Goal: Task Accomplishment & Management: Complete application form

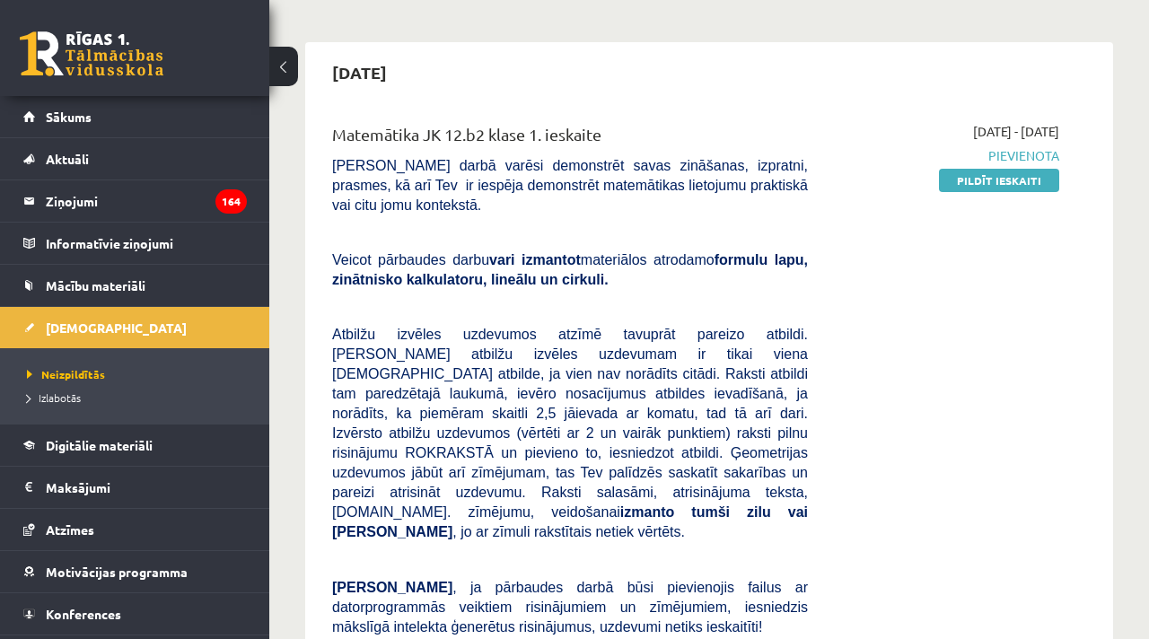
scroll to position [133, 0]
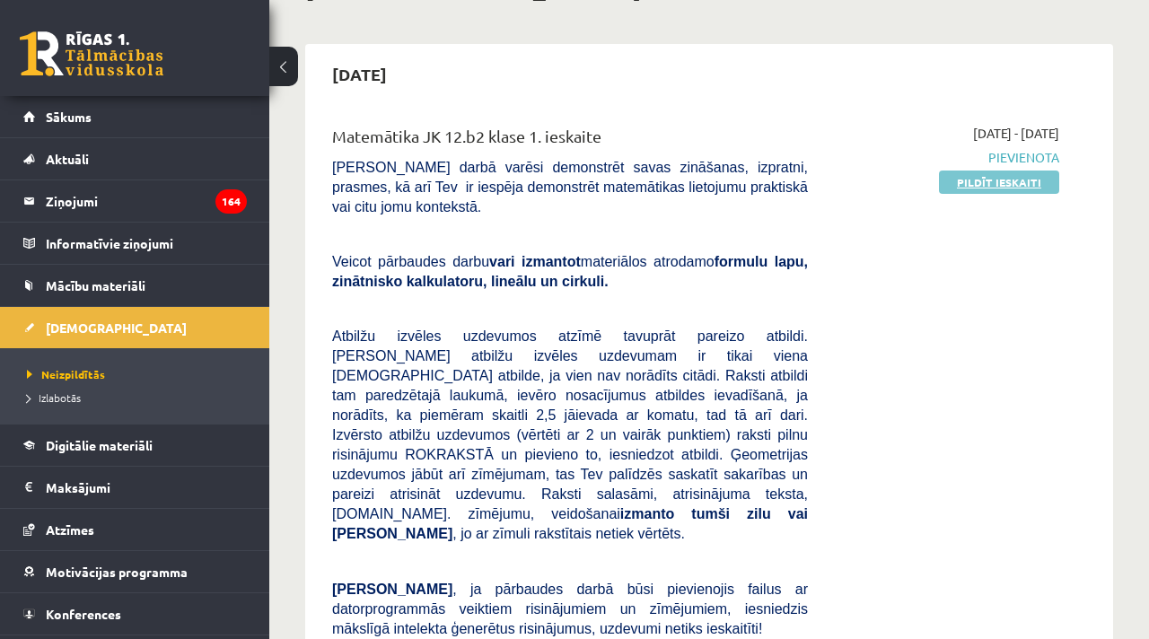
click at [1017, 184] on link "Pildīt ieskaiti" at bounding box center [999, 182] width 120 height 23
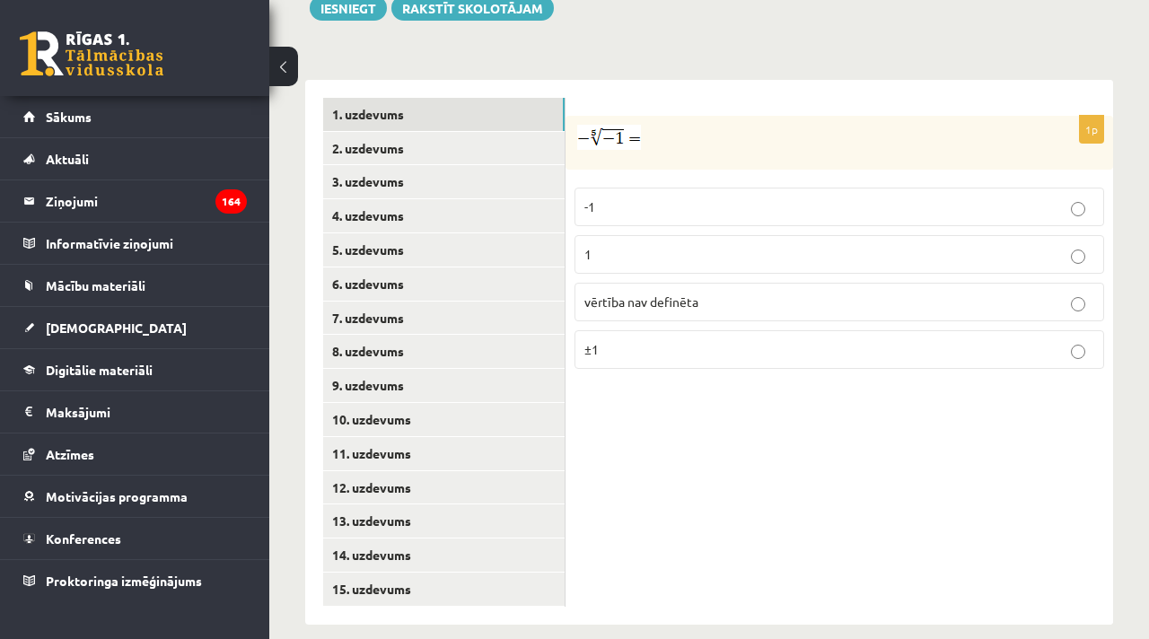
scroll to position [778, 0]
click at [681, 245] on p "1" at bounding box center [840, 254] width 510 height 19
click at [356, 132] on link "2. uzdevums" at bounding box center [444, 148] width 242 height 33
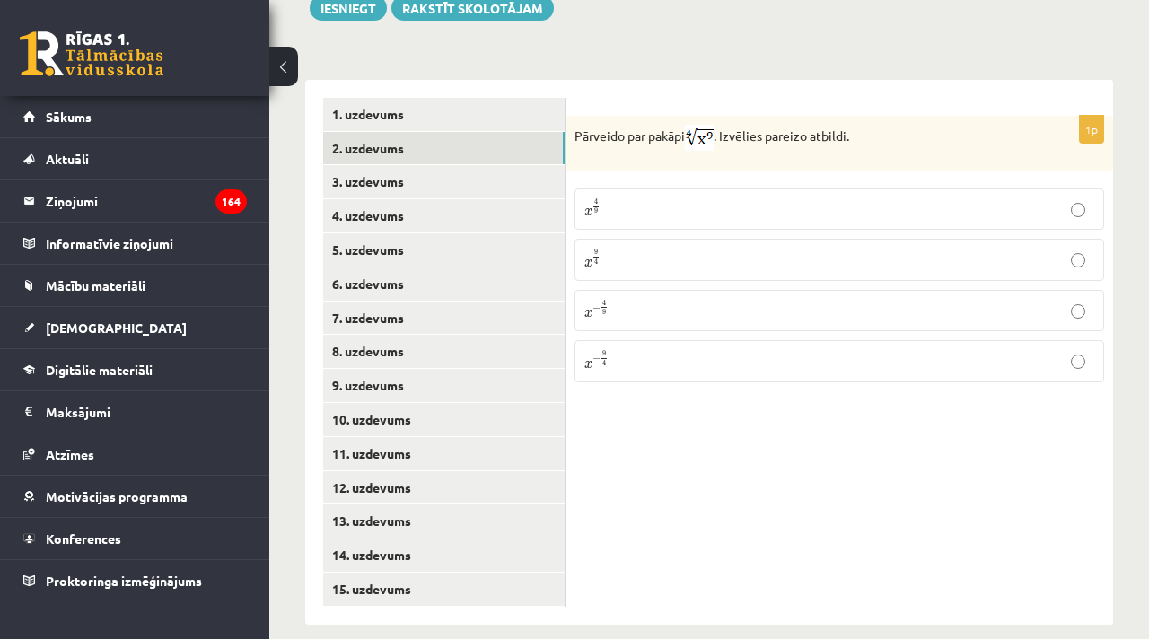
click at [698, 249] on p "x 9 4 x 9 4" at bounding box center [840, 260] width 510 height 22
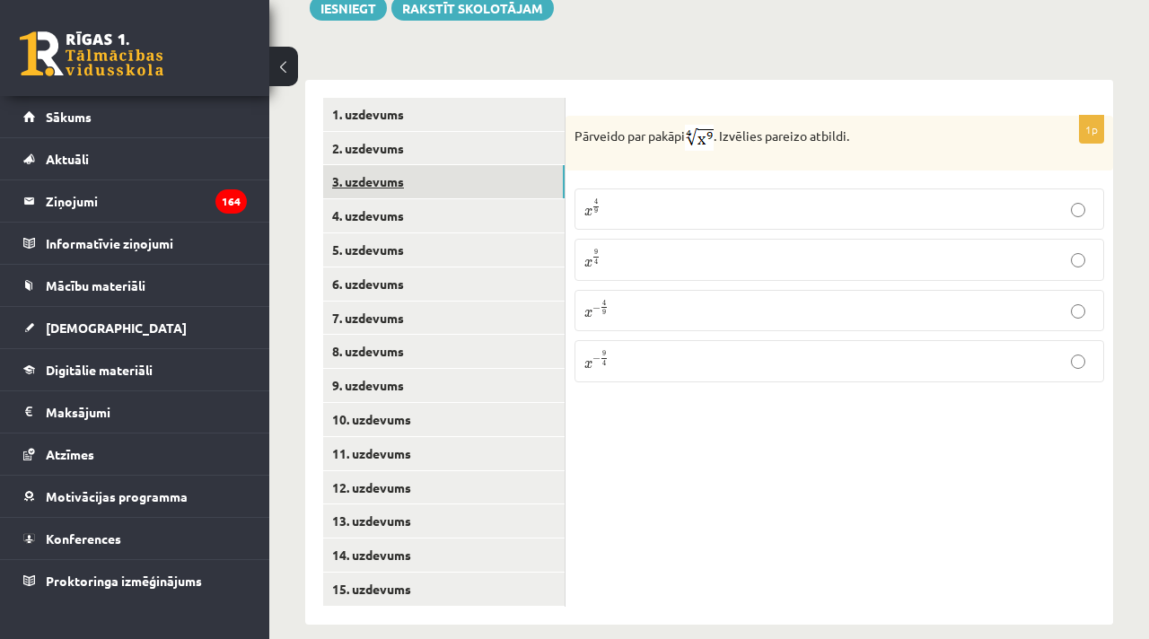
click at [374, 165] on link "3. uzdevums" at bounding box center [444, 181] width 242 height 33
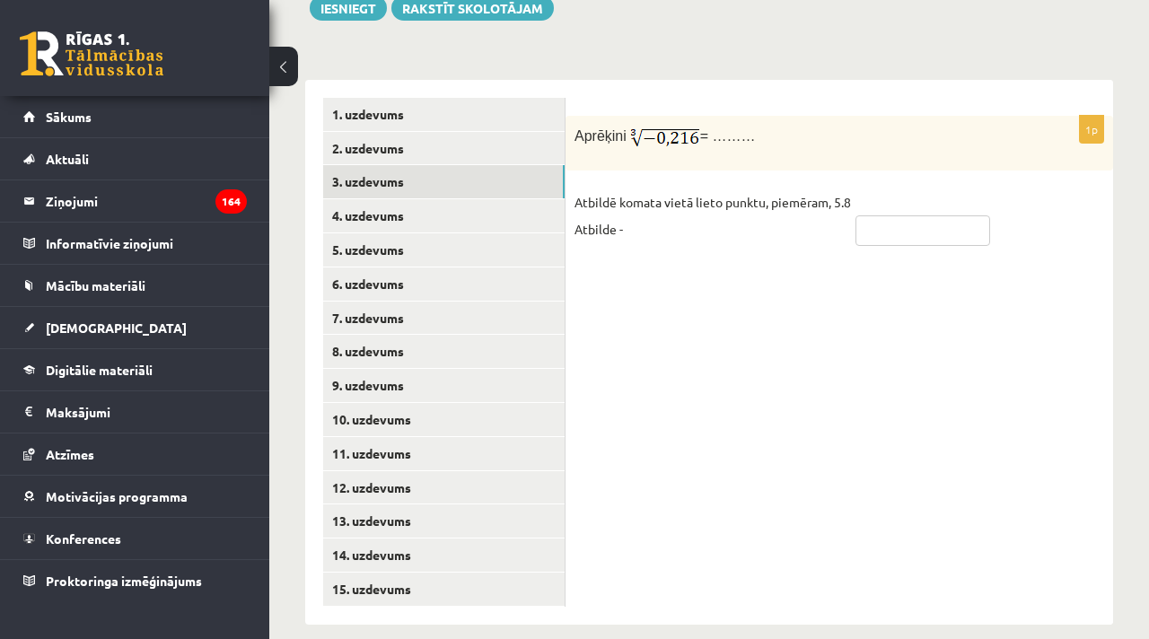
click at [909, 215] on input "text" at bounding box center [923, 230] width 135 height 31
type input "****"
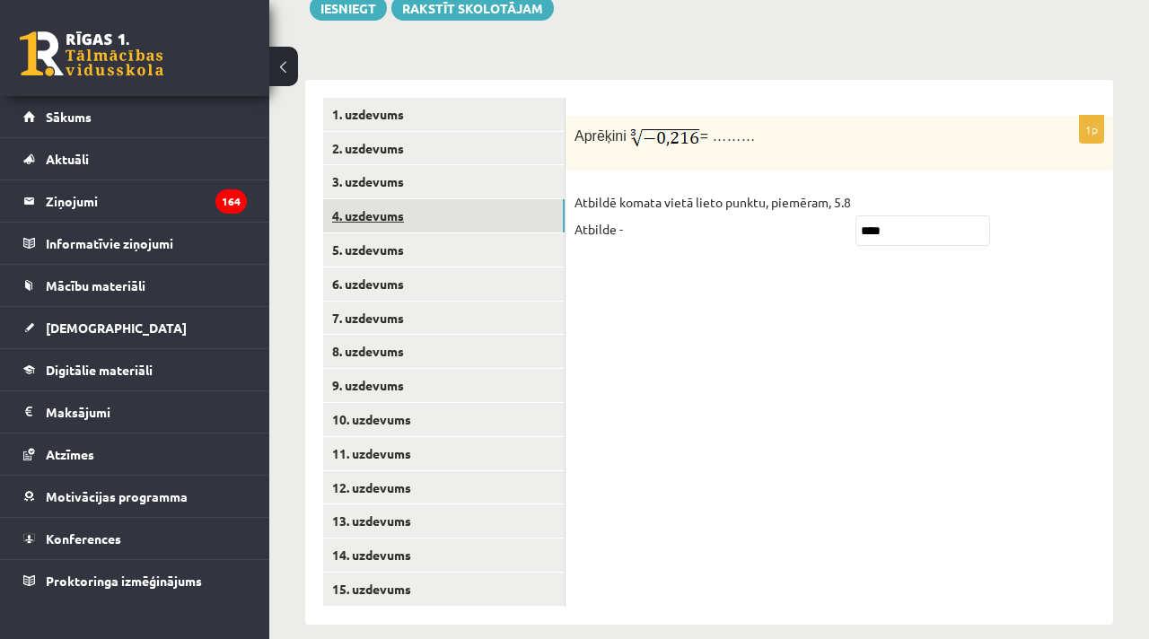
click at [375, 199] on link "4. uzdevums" at bounding box center [444, 215] width 242 height 33
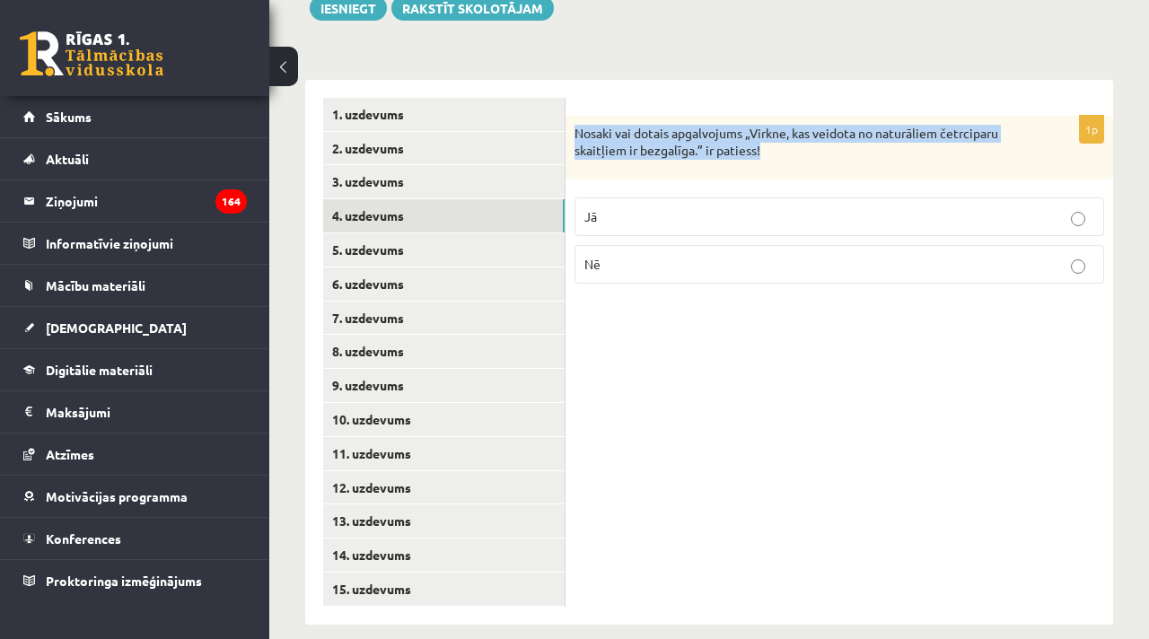
drag, startPoint x: 763, startPoint y: 131, endPoint x: 570, endPoint y: 113, distance: 193.9
click at [570, 116] on div "Nosaki vai dotais apgalvojums „Virkne, kas veidota no naturāliem četrciparu ska…" at bounding box center [840, 148] width 548 height 64
copy p "Nosaki vai dotais apgalvojums „Virkne, kas veidota no naturāliem četrciparu ska…"
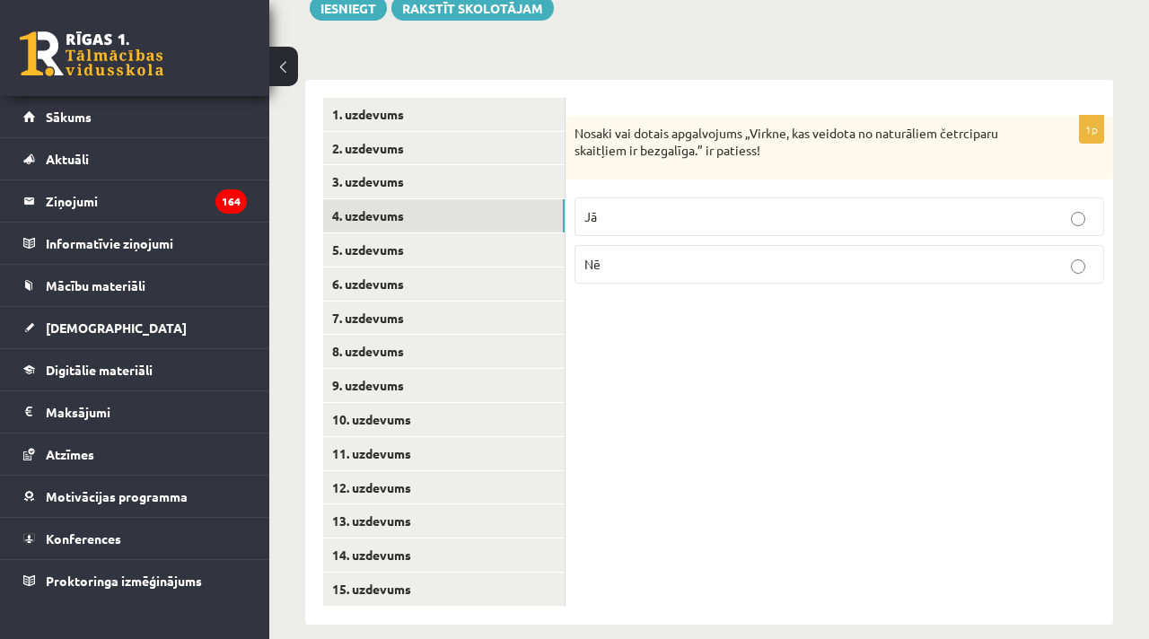
click at [612, 255] on p "Nē" at bounding box center [840, 264] width 510 height 19
click at [384, 233] on link "5. uzdevums" at bounding box center [444, 249] width 242 height 33
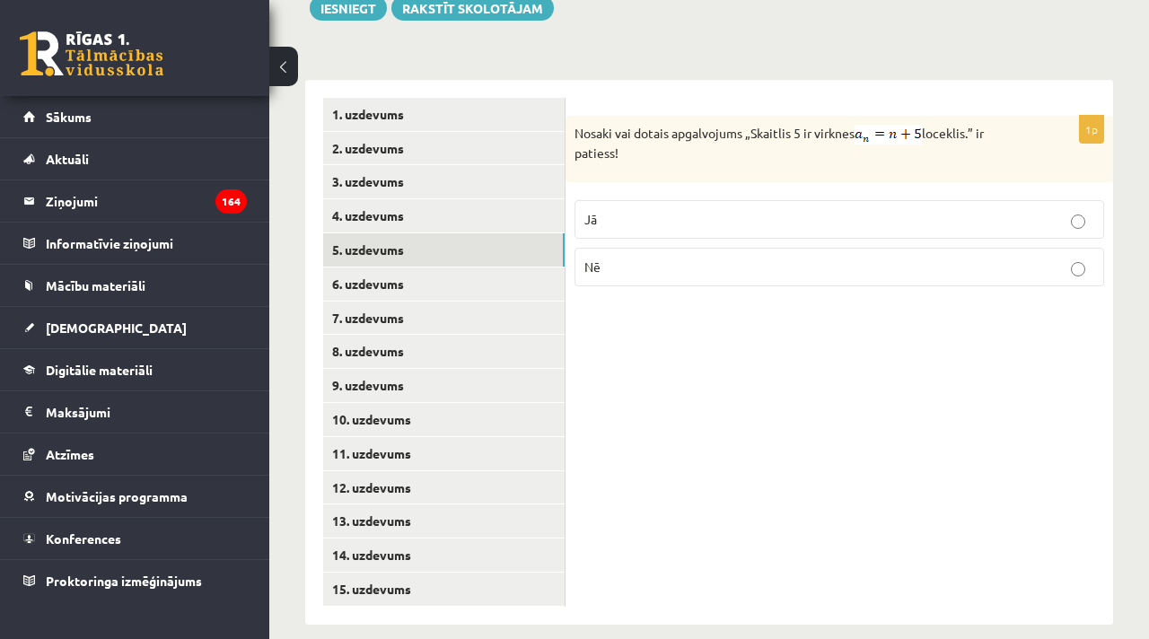
click at [635, 258] on p "Nē" at bounding box center [840, 267] width 510 height 19
click at [365, 268] on link "6. uzdevums" at bounding box center [444, 284] width 242 height 33
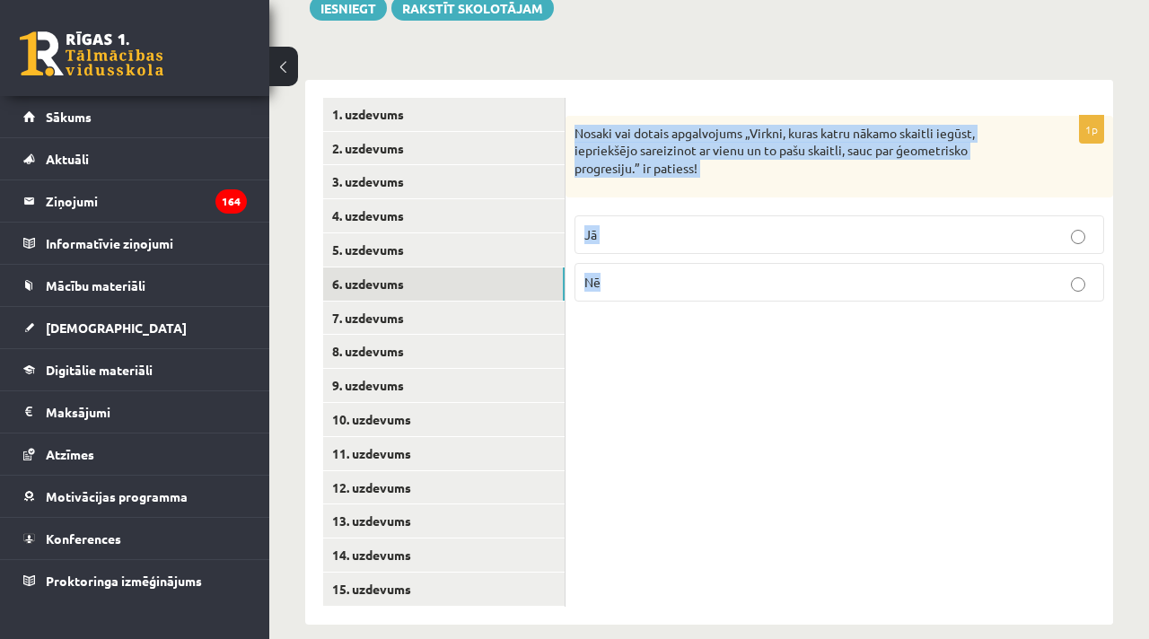
drag, startPoint x: 573, startPoint y: 110, endPoint x: 616, endPoint y: 284, distance: 178.6
click at [616, 284] on div "1p Nosaki vai dotais apgalvojums „Virkni, kuras katru nākamo skaitli iegūst, ie…" at bounding box center [840, 216] width 548 height 200
copy div "Nosaki vai dotais apgalvojums „Virkni, kuras katru nākamo skaitli iegūst, iepri…"
click at [652, 225] on p "Jā" at bounding box center [840, 234] width 510 height 19
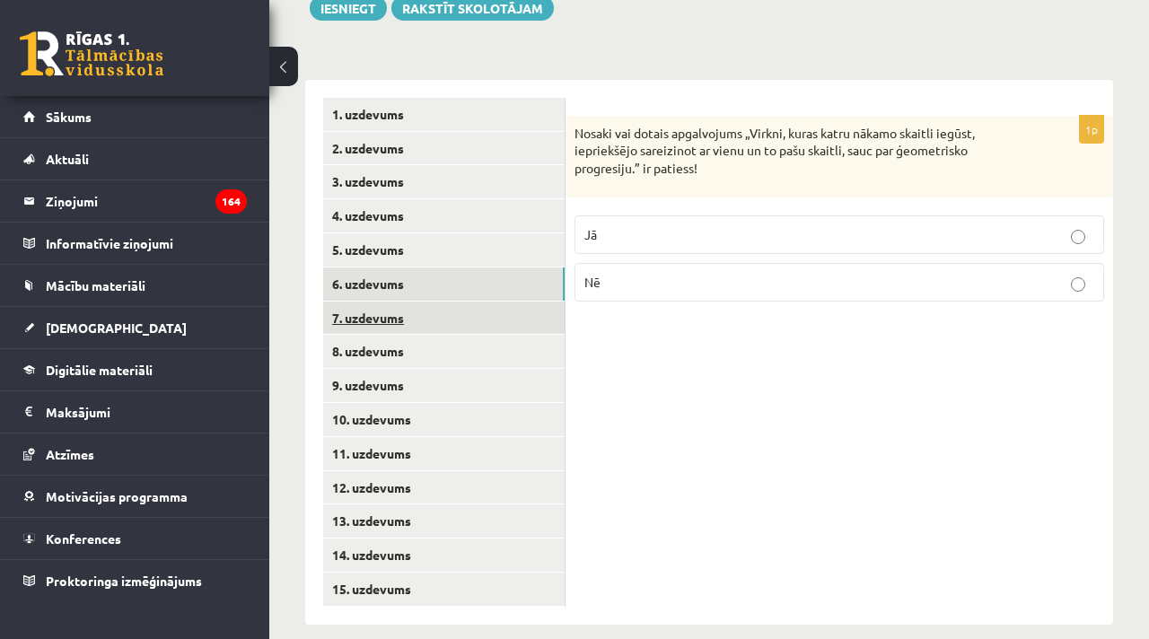
click at [385, 302] on link "7. uzdevums" at bounding box center [444, 318] width 242 height 33
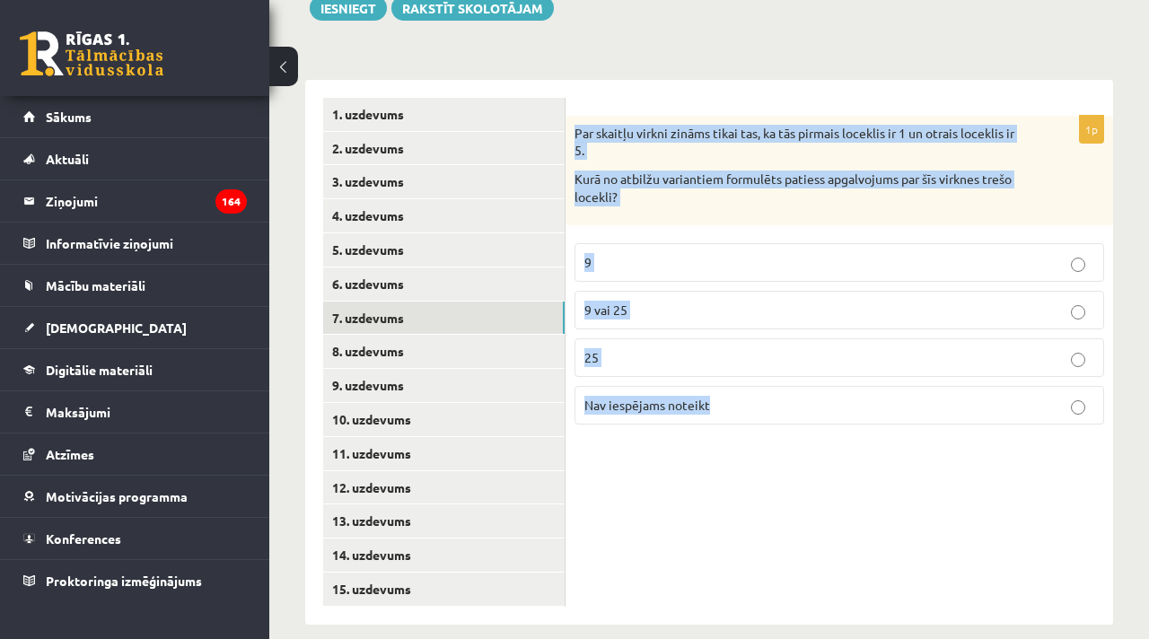
drag, startPoint x: 719, startPoint y: 388, endPoint x: 588, endPoint y: 88, distance: 327.3
click at [585, 98] on form "1p Par skaitļu virkni zināms tikai tas, ka tās pirmais loceklis ir 1 un otrais …" at bounding box center [840, 268] width 512 height 341
copy div "Par skaitļu virkni zināms tikai tas, ka tās pirmais loceklis ir 1 un otrais loc…"
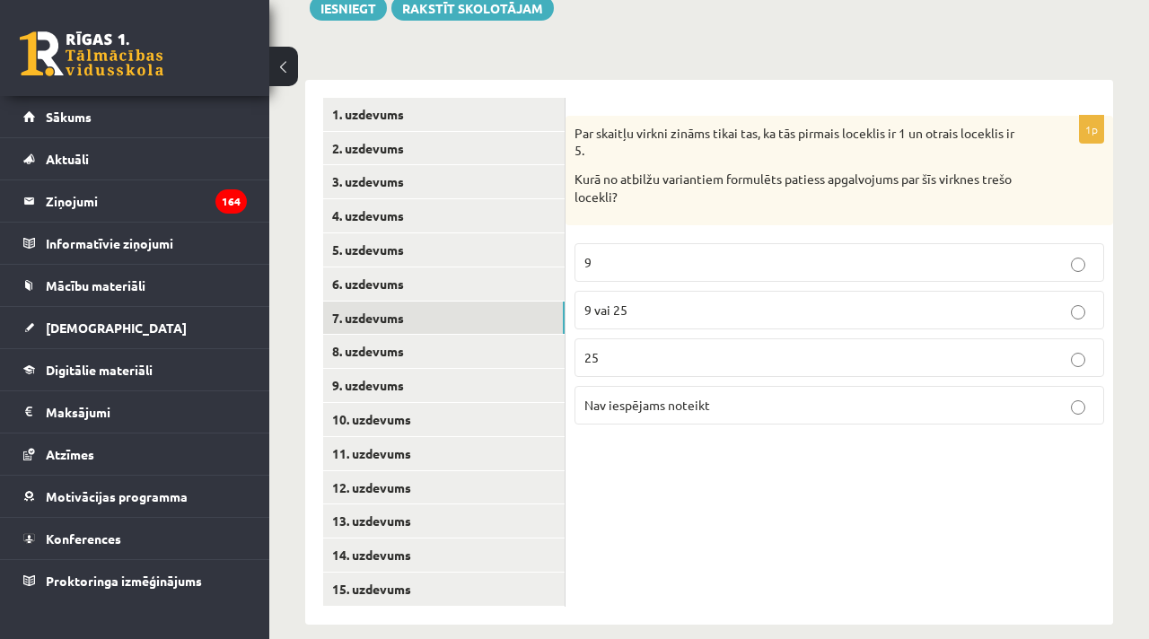
click at [753, 396] on p "Nav iespējams noteikt" at bounding box center [840, 405] width 510 height 19
click at [382, 335] on link "8. uzdevums" at bounding box center [444, 351] width 242 height 33
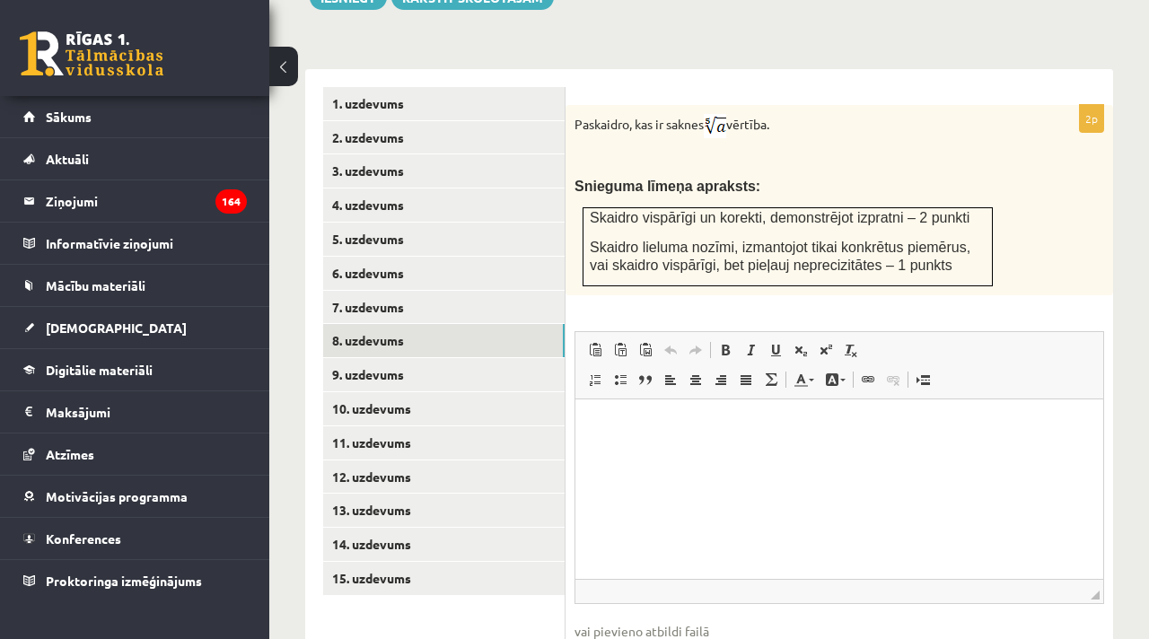
scroll to position [788, 0]
click at [672, 454] on html at bounding box center [840, 427] width 528 height 55
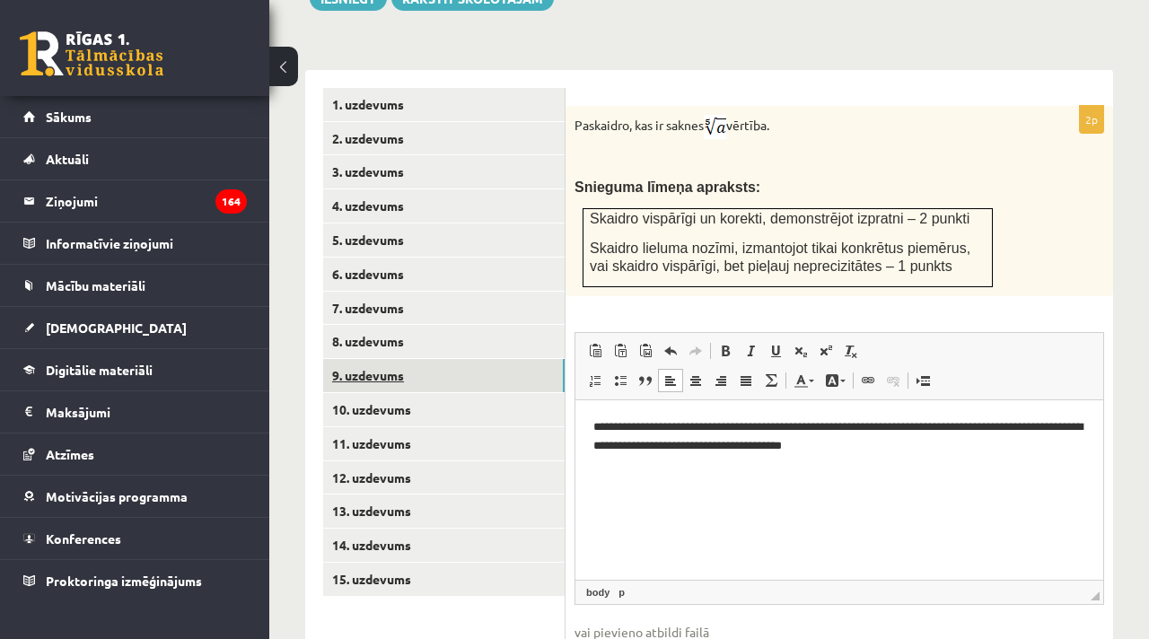
click at [371, 359] on link "9. uzdevums" at bounding box center [444, 375] width 242 height 33
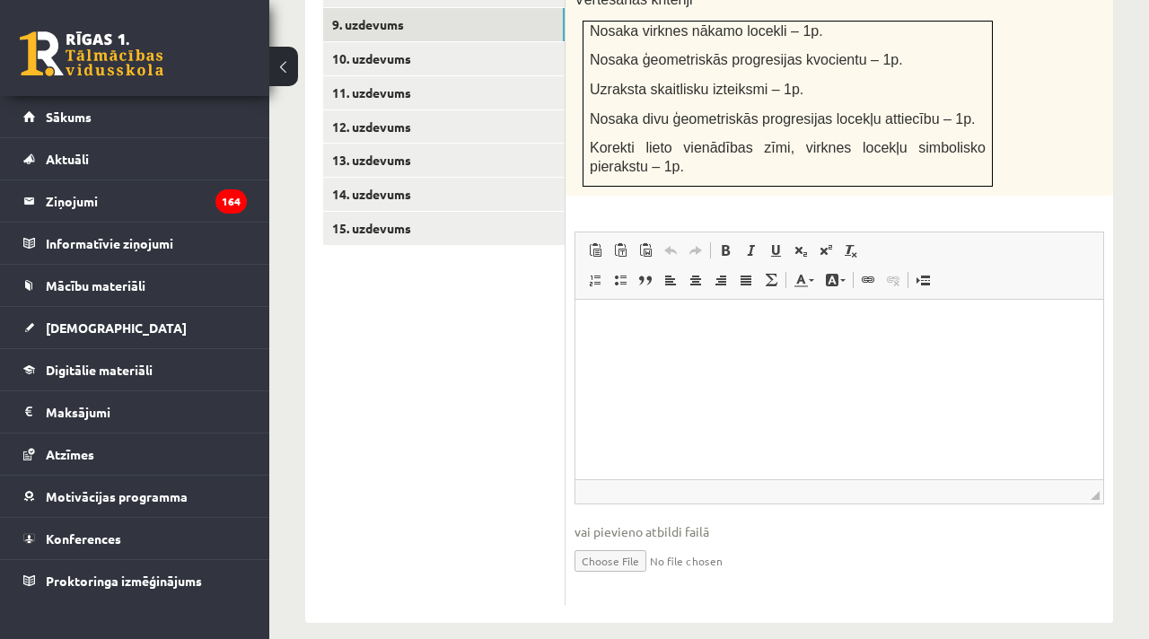
scroll to position [1139, 0]
click at [620, 547] on input "file" at bounding box center [840, 559] width 530 height 37
type input "**********"
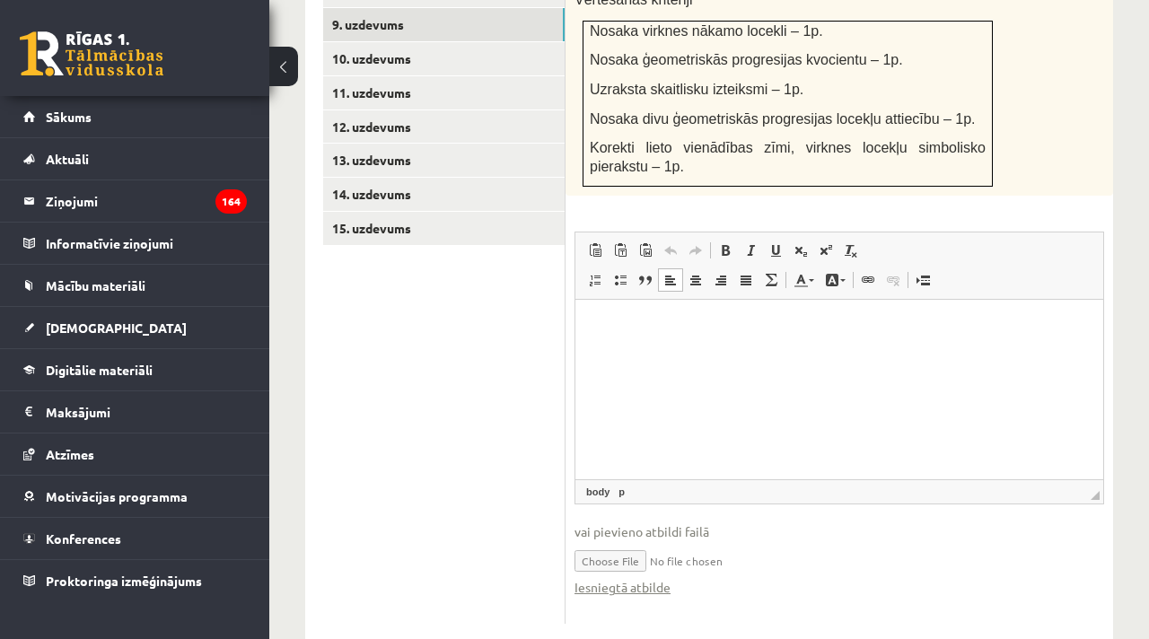
click at [664, 347] on html at bounding box center [840, 327] width 528 height 55
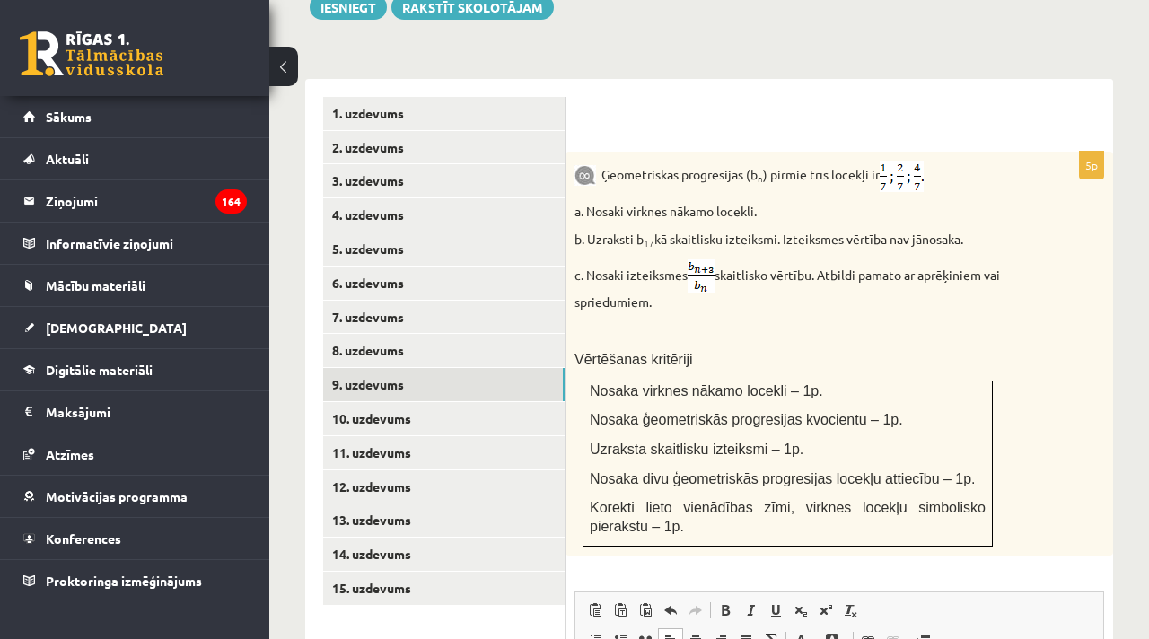
scroll to position [780, 0]
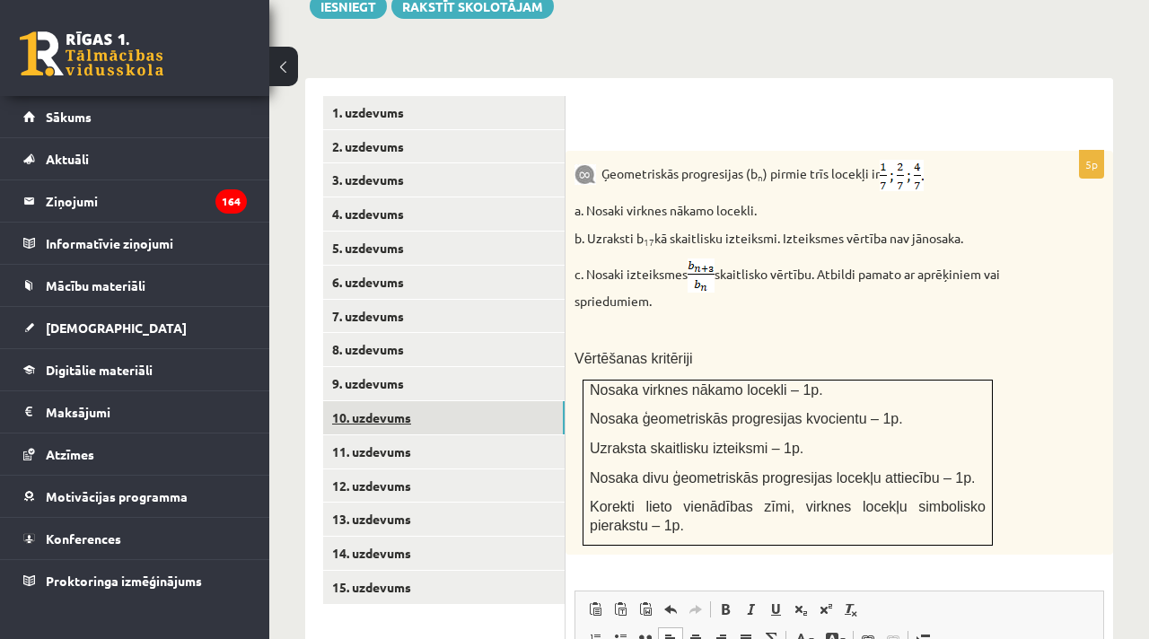
click at [374, 401] on link "10. uzdevums" at bounding box center [444, 417] width 242 height 33
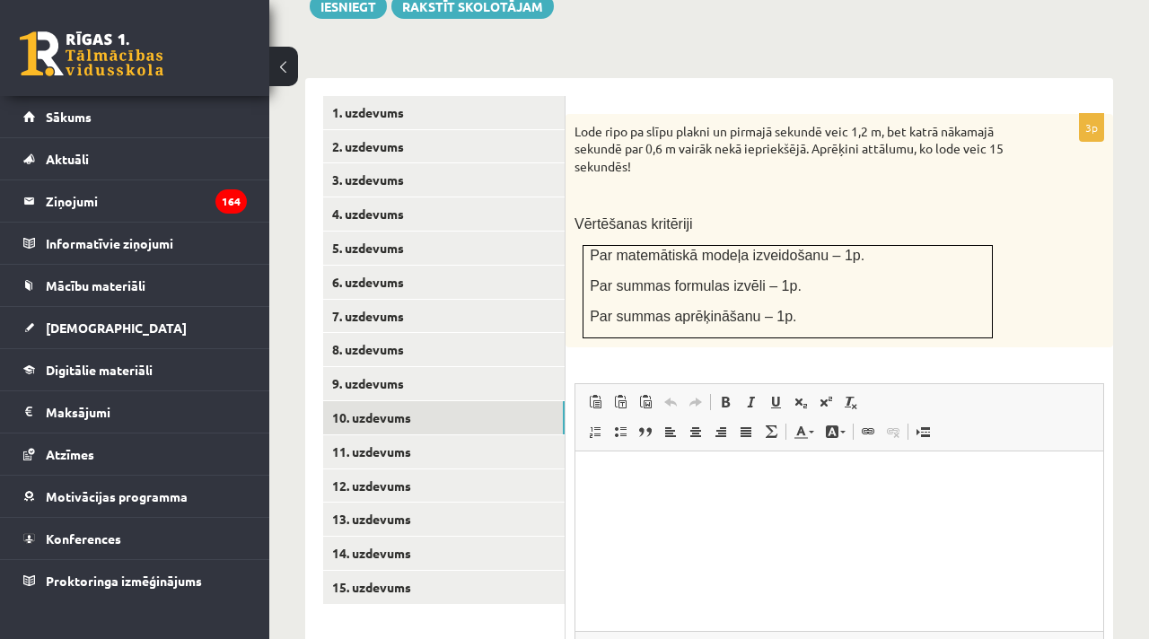
scroll to position [0, 0]
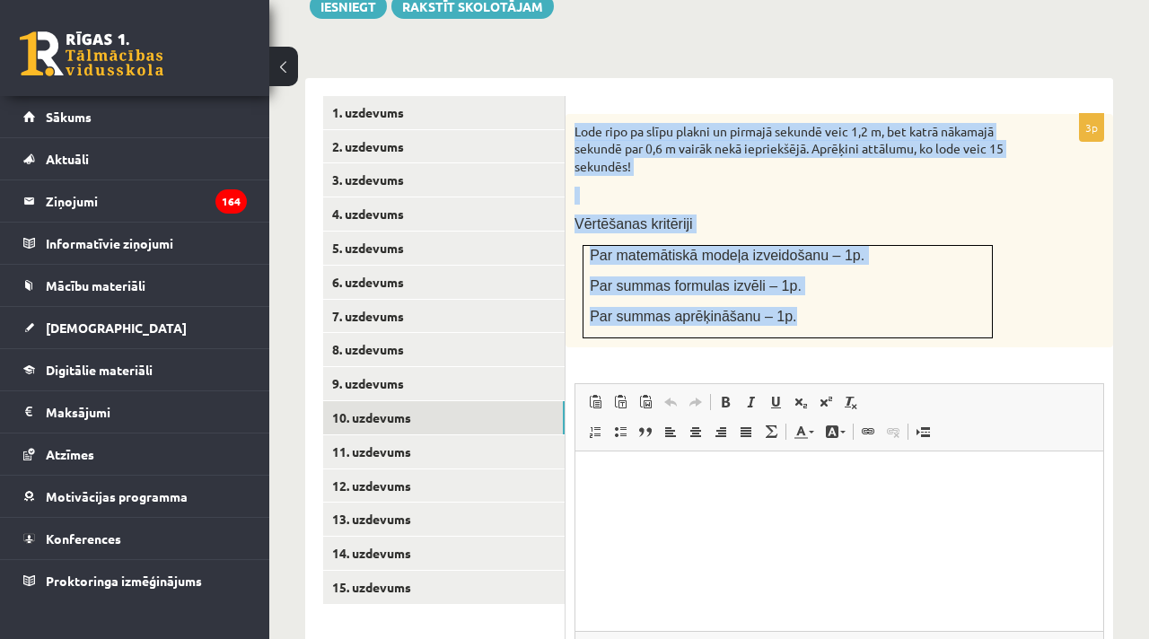
drag, startPoint x: 801, startPoint y: 289, endPoint x: 574, endPoint y: 106, distance: 291.8
click at [573, 114] on div "Lode ripo pa slīpu plakni un pirmajā sekundē veic 1,2 m, bet katrā nākamajā sek…" at bounding box center [840, 230] width 548 height 233
copy div "Lode ripo pa slīpu plakni un pirmajā sekundē veic 1,2 m, bet katrā nākamajā sek…"
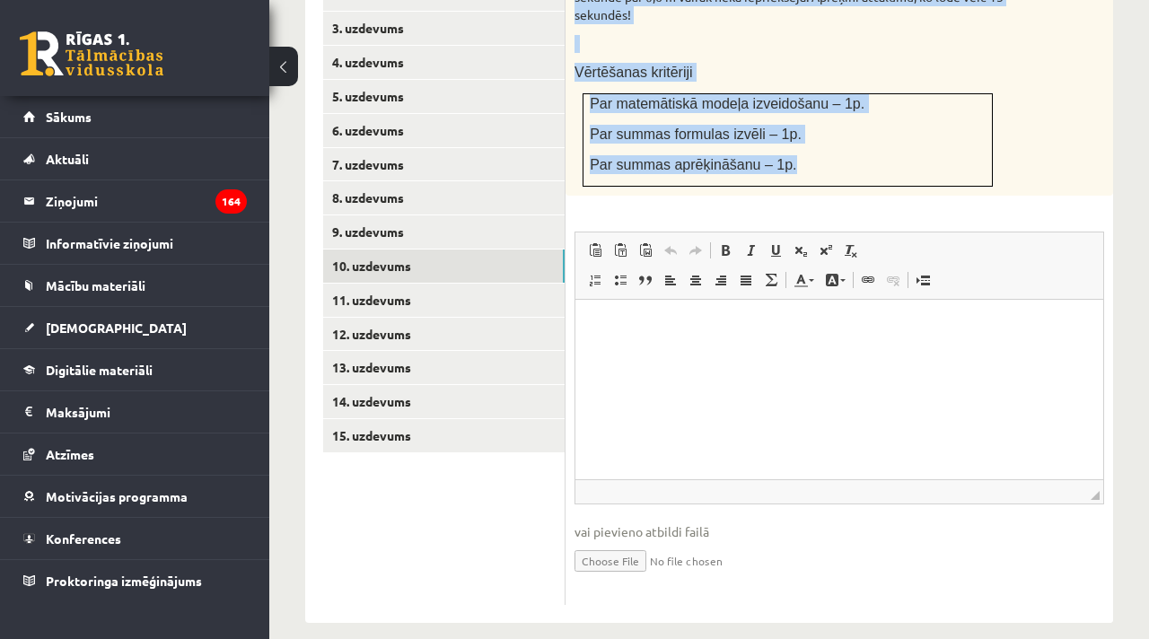
click at [625, 541] on input "file" at bounding box center [840, 559] width 530 height 37
type input "**********"
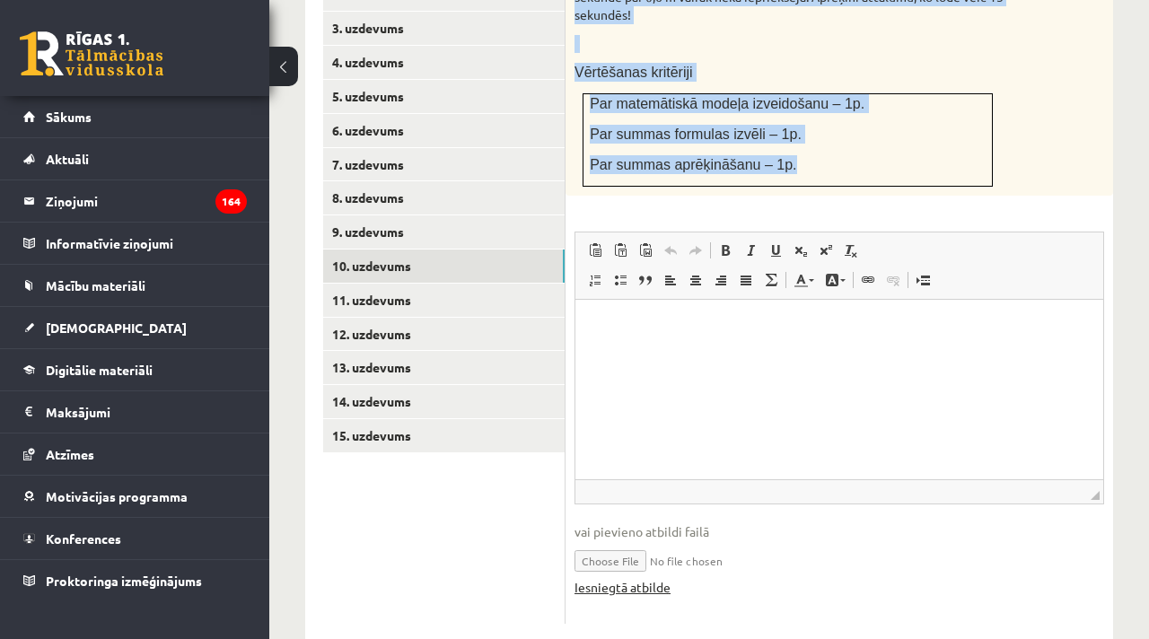
click at [658, 578] on link "Iesniegtā atbilde" at bounding box center [623, 587] width 96 height 19
drag, startPoint x: 759, startPoint y: 537, endPoint x: 743, endPoint y: 551, distance: 21.6
click at [743, 551] on input "file" at bounding box center [840, 559] width 530 height 37
click at [629, 578] on link "Iesniegtā atbilde" at bounding box center [623, 587] width 96 height 19
click at [638, 578] on link "Iesniegtā atbilde" at bounding box center [623, 587] width 96 height 19
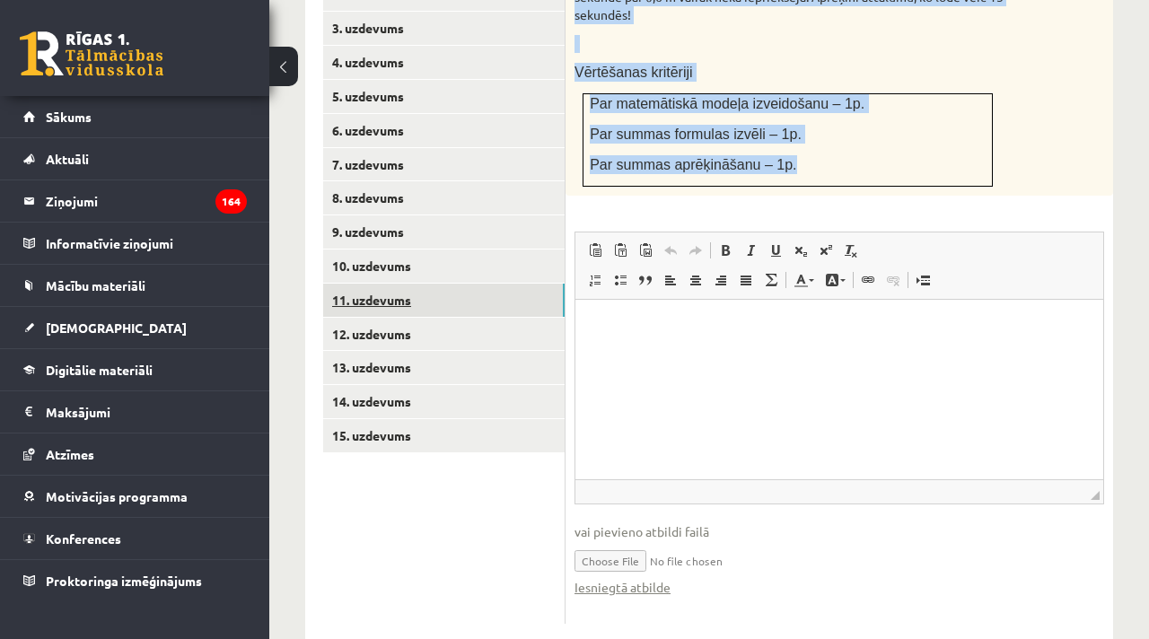
click at [366, 284] on link "11. uzdevums" at bounding box center [444, 300] width 242 height 33
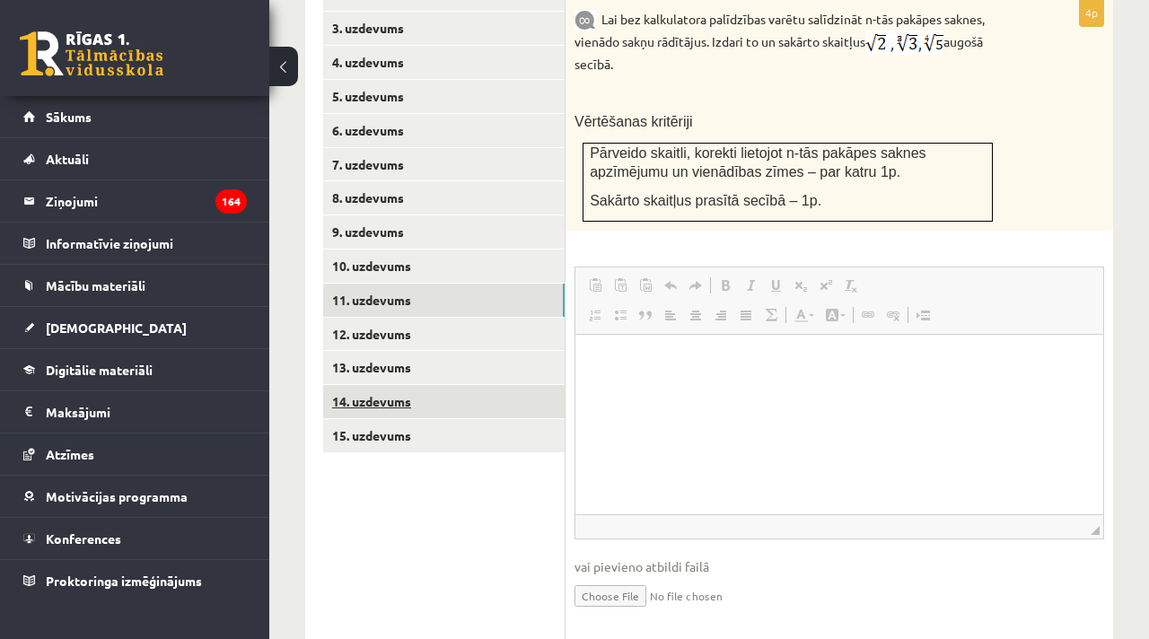
scroll to position [0, 0]
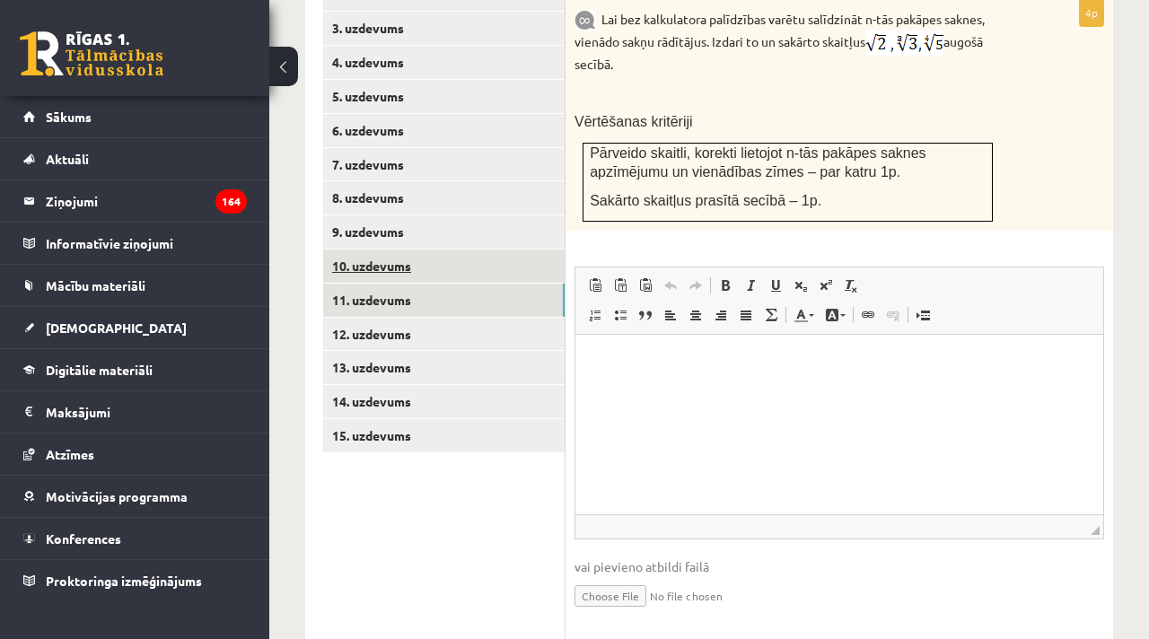
click at [389, 251] on link "10. uzdevums" at bounding box center [444, 266] width 242 height 33
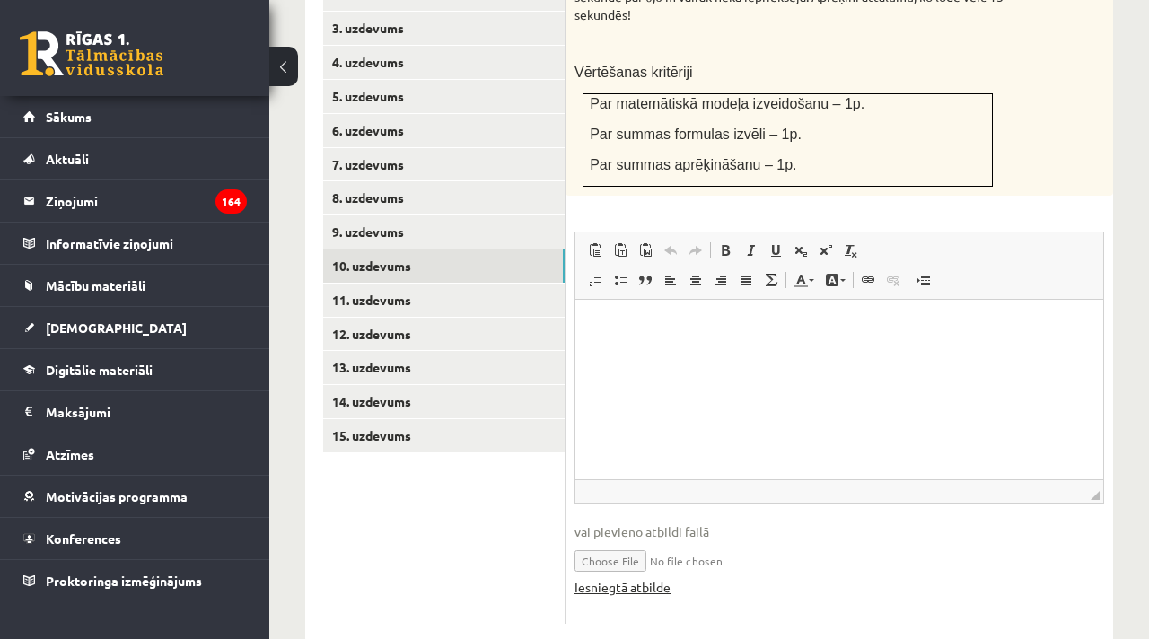
click at [624, 578] on link "Iesniegtā atbilde" at bounding box center [623, 587] width 96 height 19
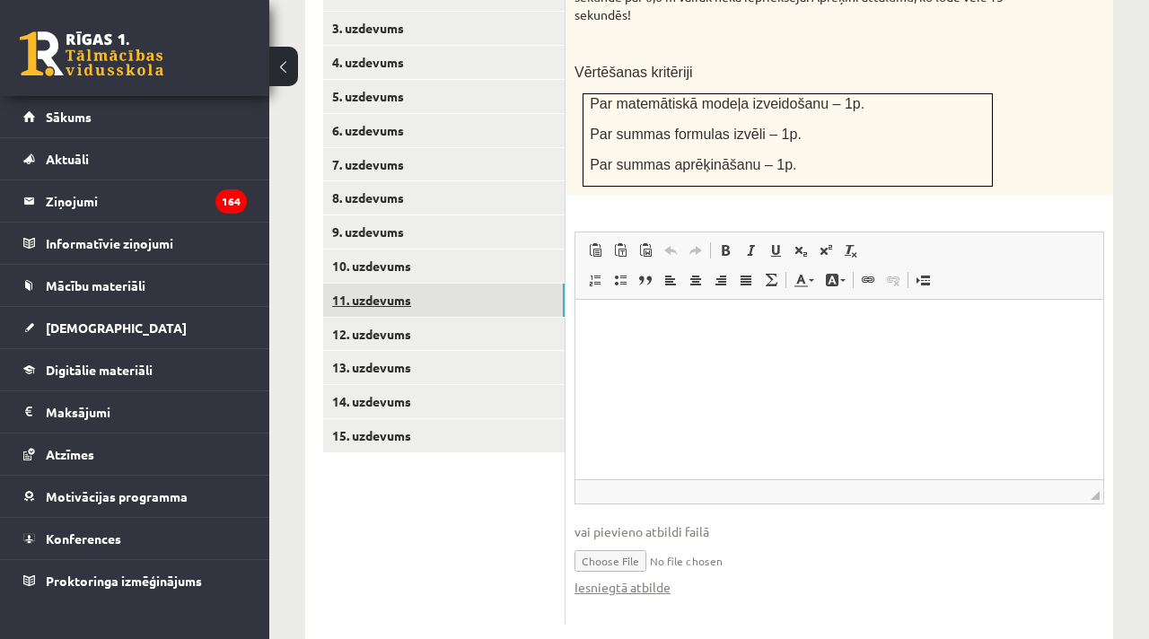
click at [371, 291] on link "11. uzdevums" at bounding box center [444, 300] width 242 height 33
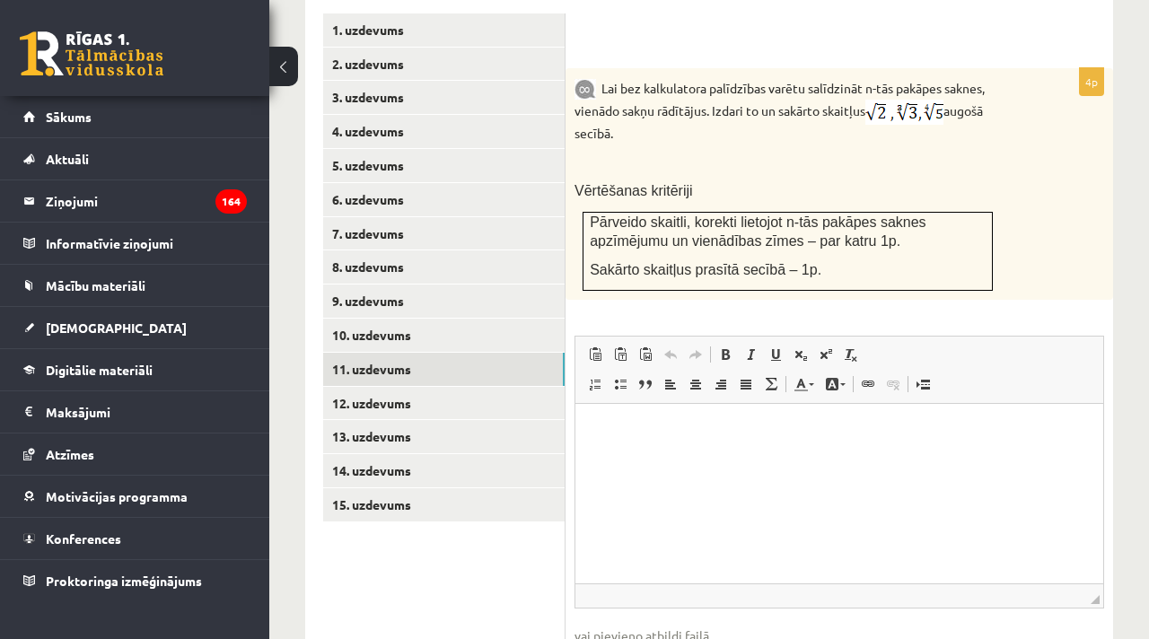
scroll to position [966, 0]
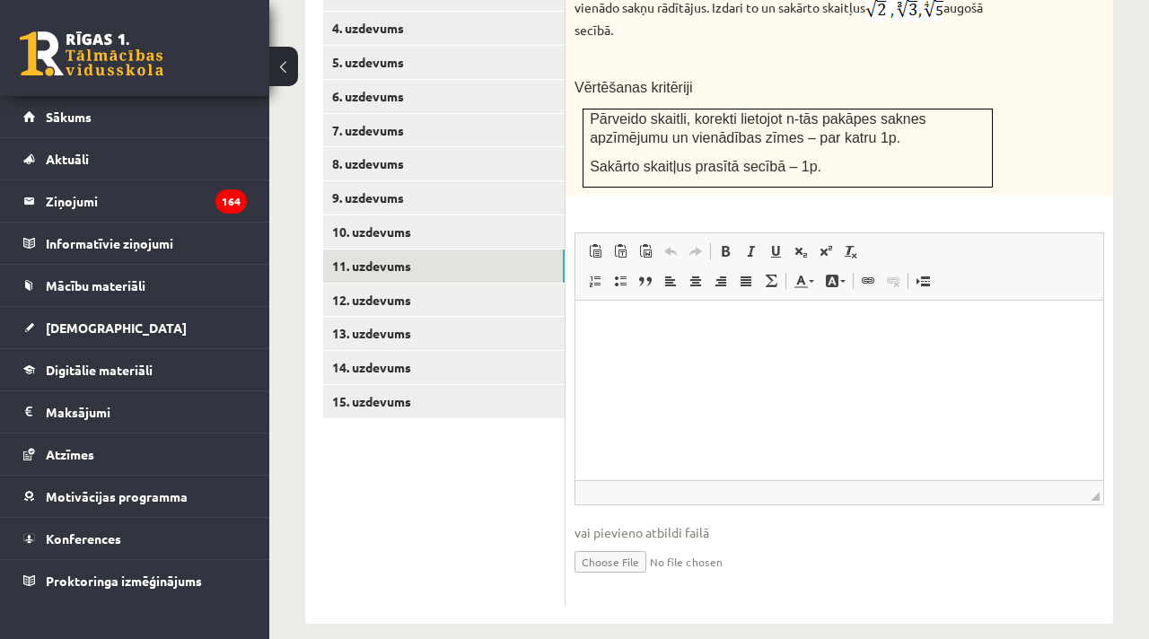
click at [625, 542] on input "file" at bounding box center [840, 560] width 530 height 37
type input "**********"
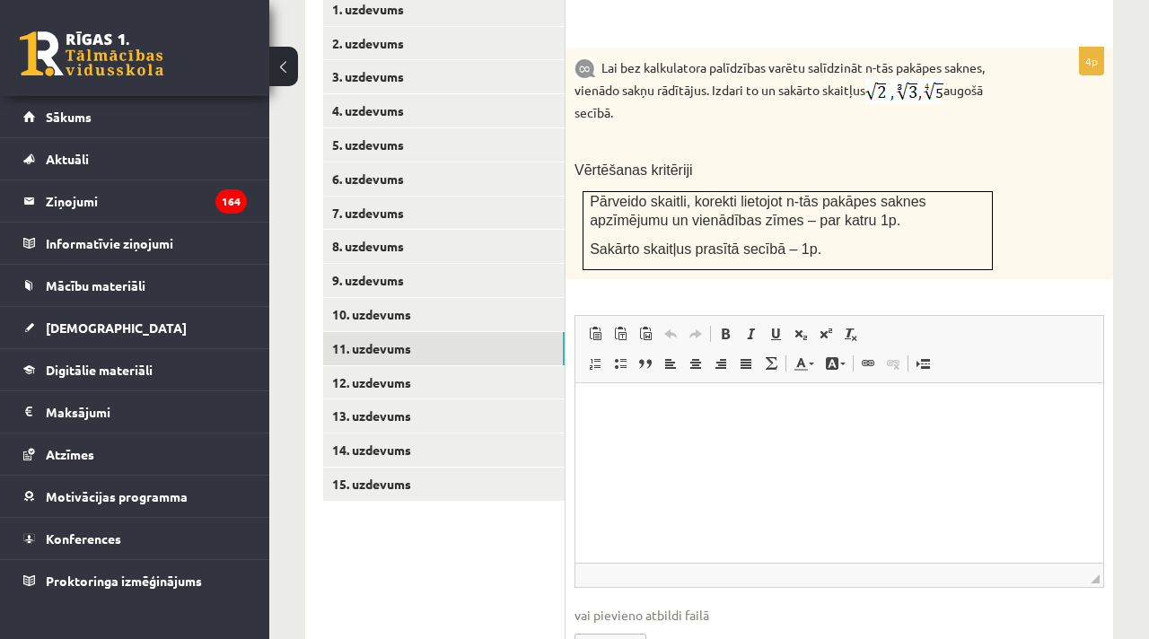
scroll to position [881, 0]
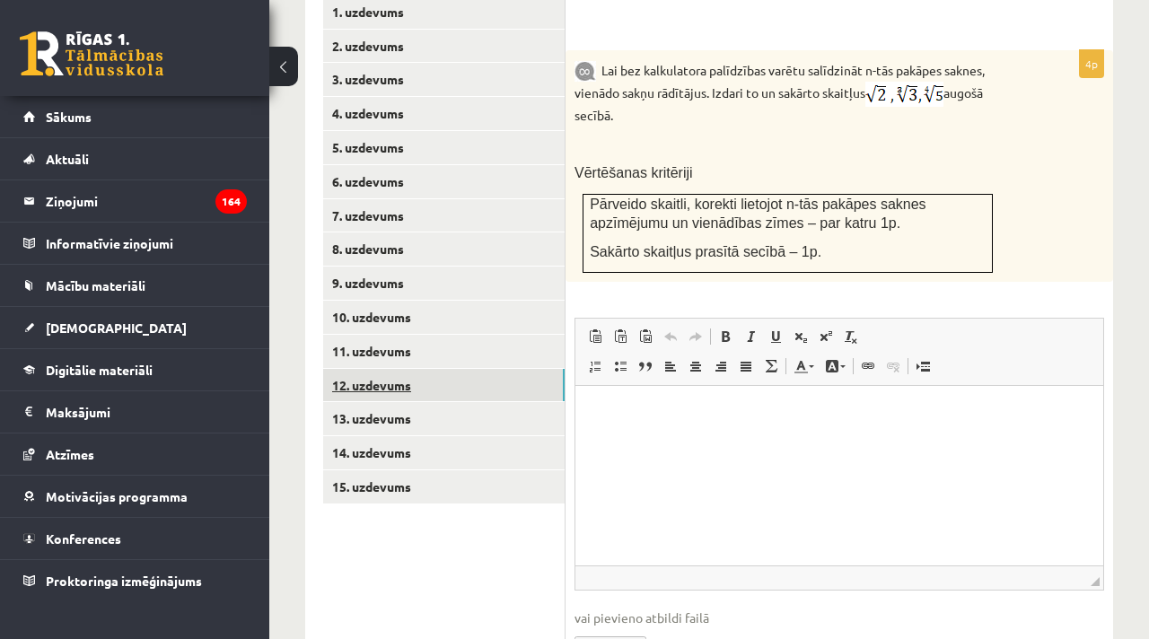
click at [373, 369] on link "12. uzdevums" at bounding box center [444, 385] width 242 height 33
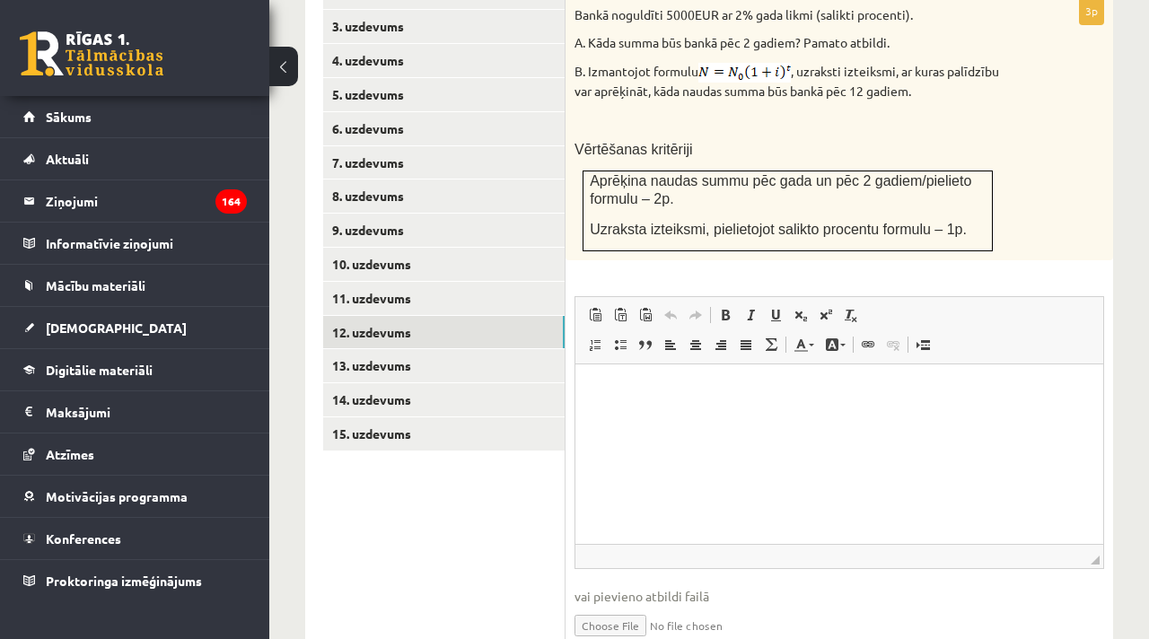
scroll to position [998, 0]
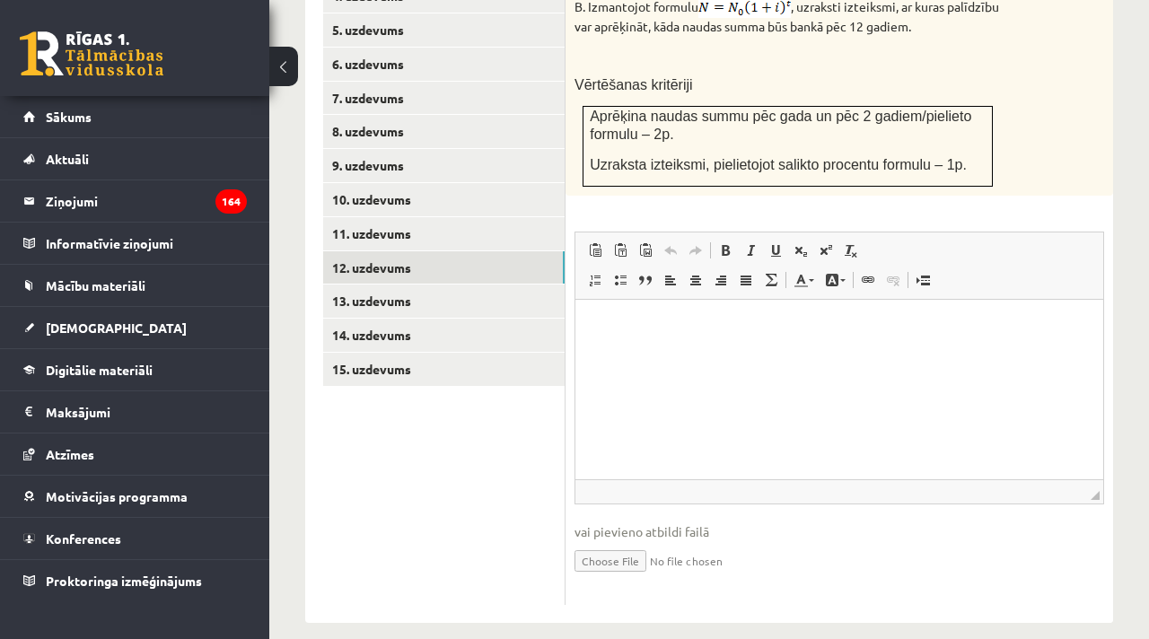
click at [614, 543] on input "file" at bounding box center [840, 559] width 530 height 37
type input "**********"
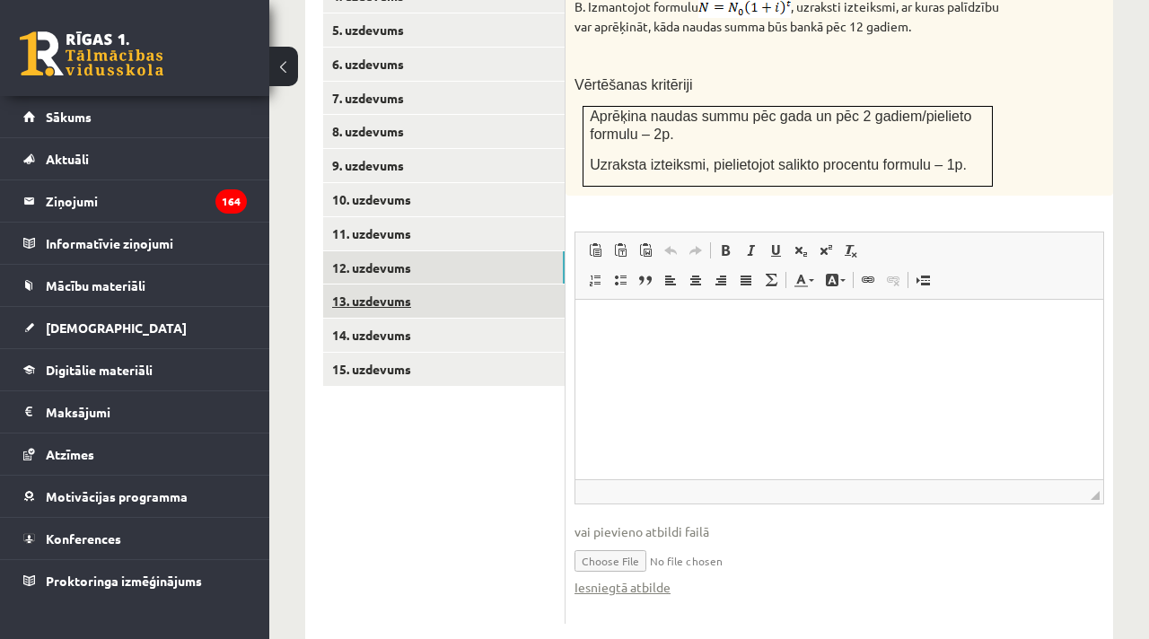
click at [386, 285] on link "13. uzdevums" at bounding box center [444, 301] width 242 height 33
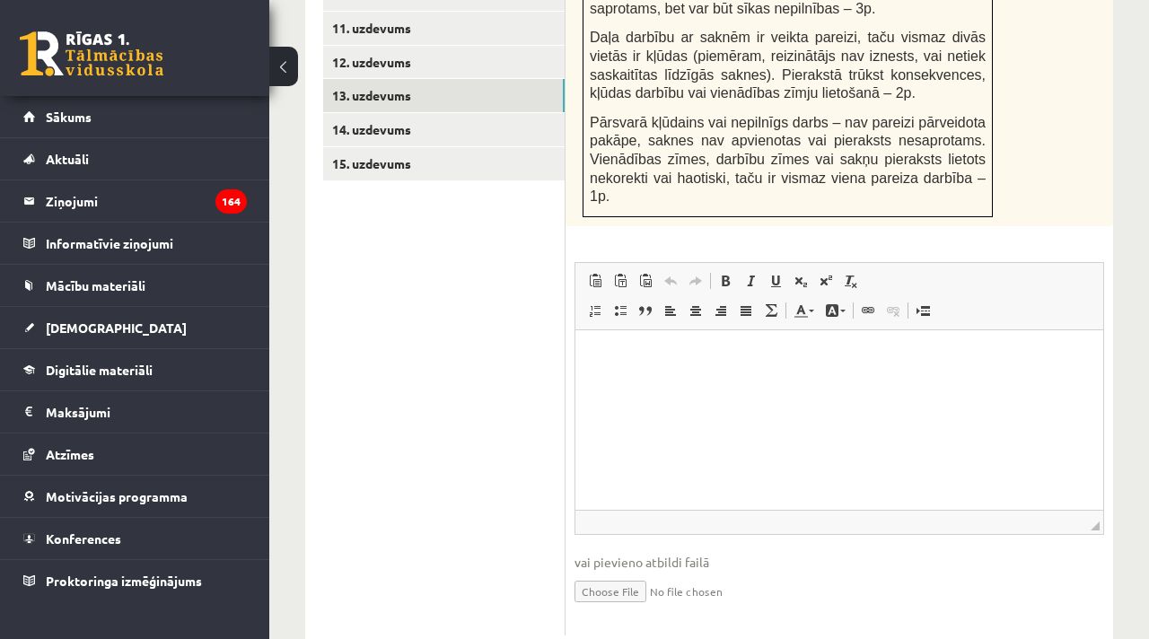
scroll to position [1252, 0]
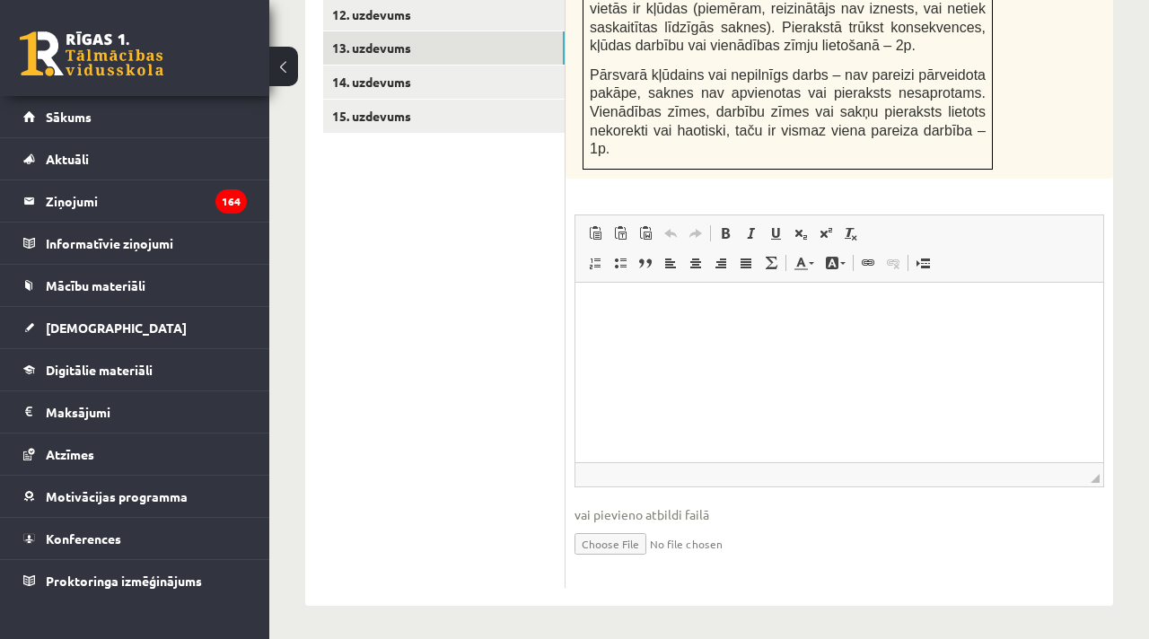
click at [616, 540] on input "file" at bounding box center [840, 542] width 530 height 37
type input "**********"
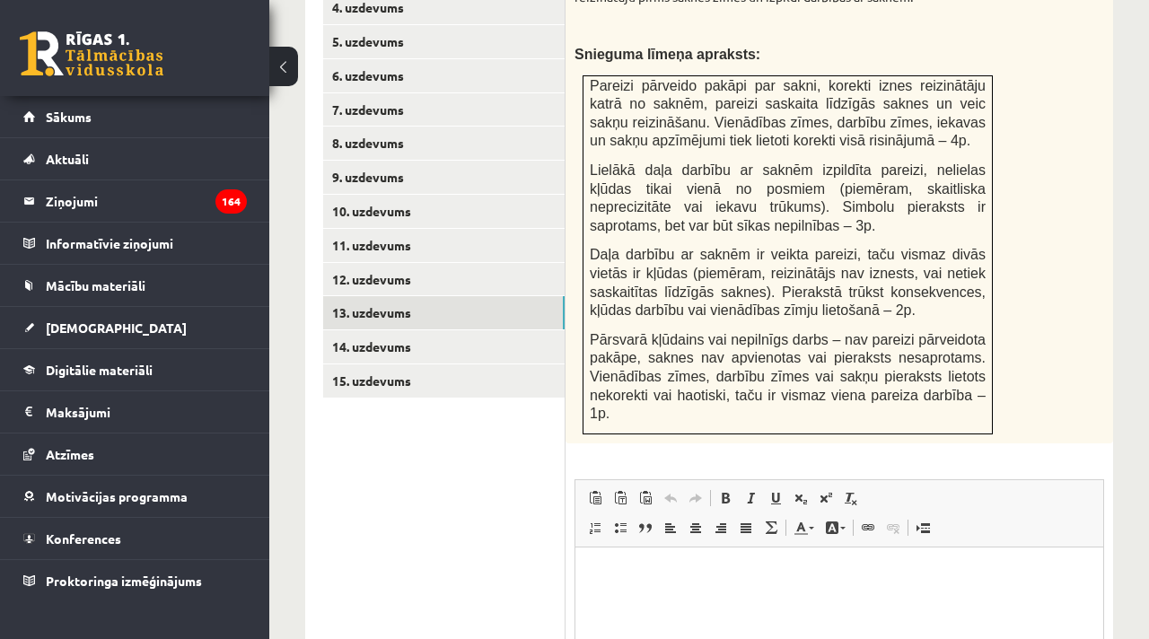
scroll to position [986, 0]
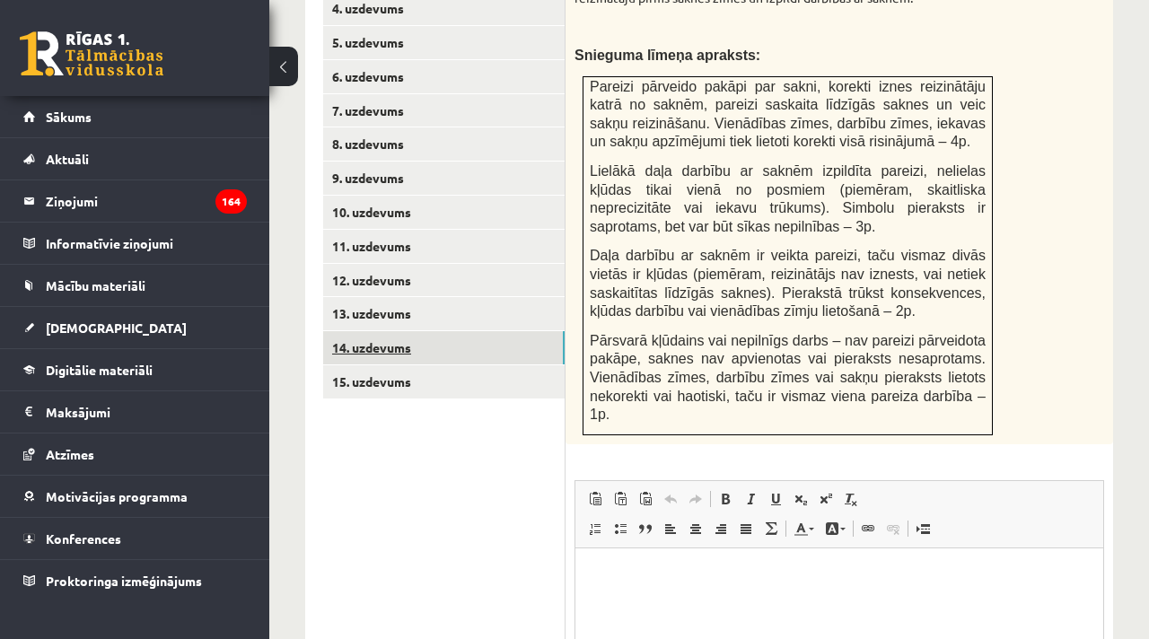
click at [389, 331] on link "14. uzdevums" at bounding box center [444, 347] width 242 height 33
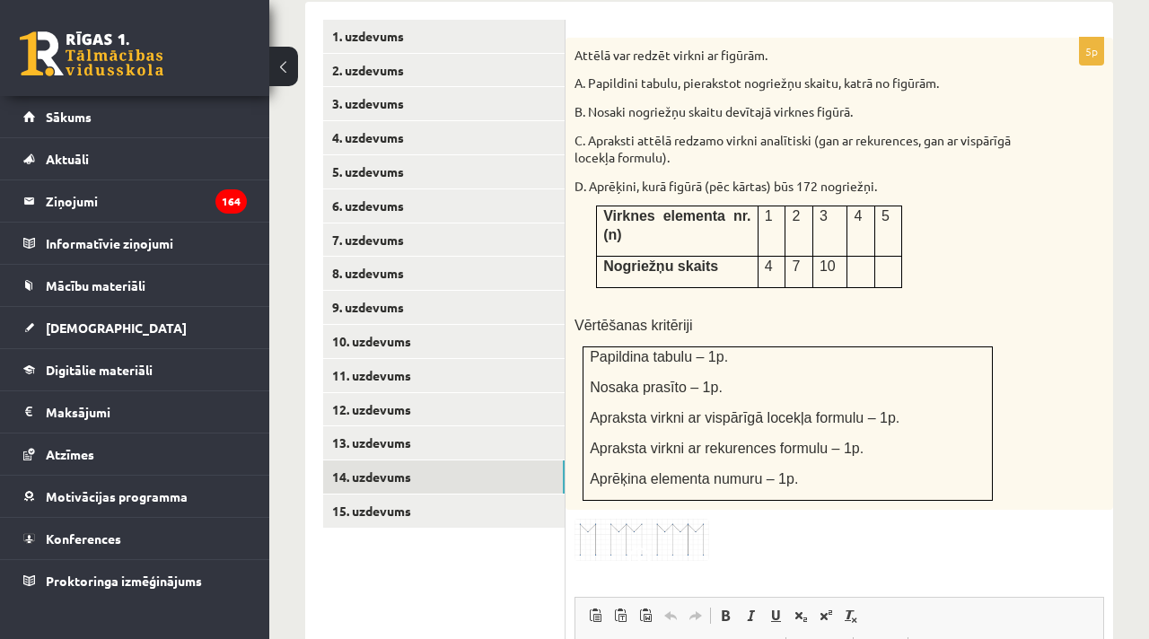
scroll to position [855, 0]
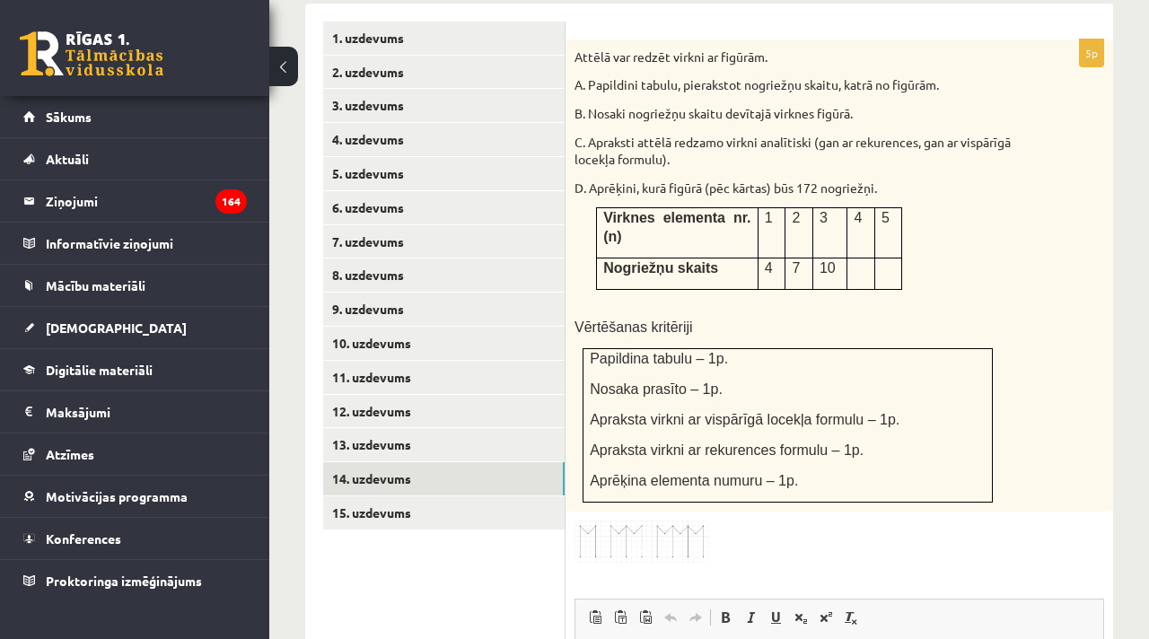
click at [661, 521] on img at bounding box center [642, 542] width 135 height 42
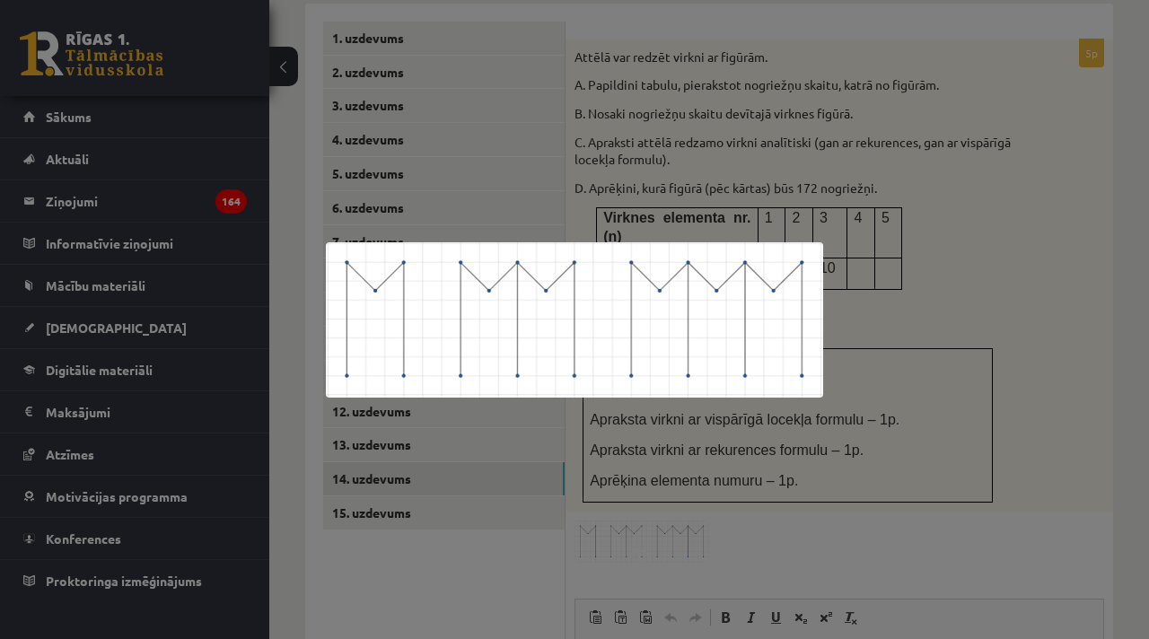
click at [831, 385] on div at bounding box center [574, 319] width 1149 height 639
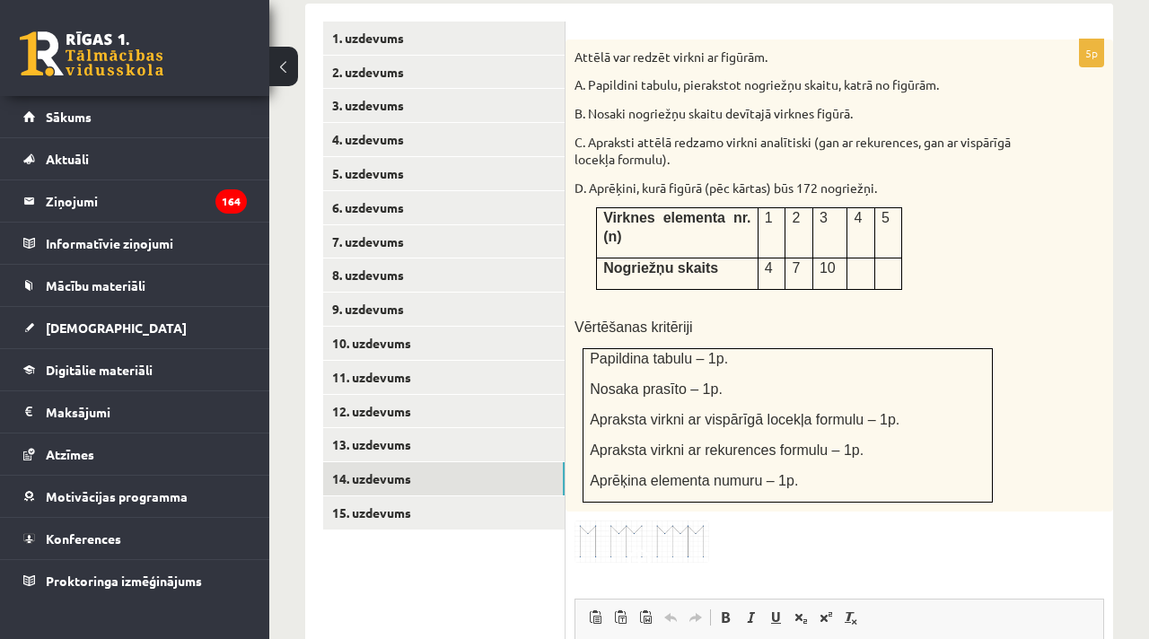
click at [655, 521] on img at bounding box center [642, 542] width 135 height 42
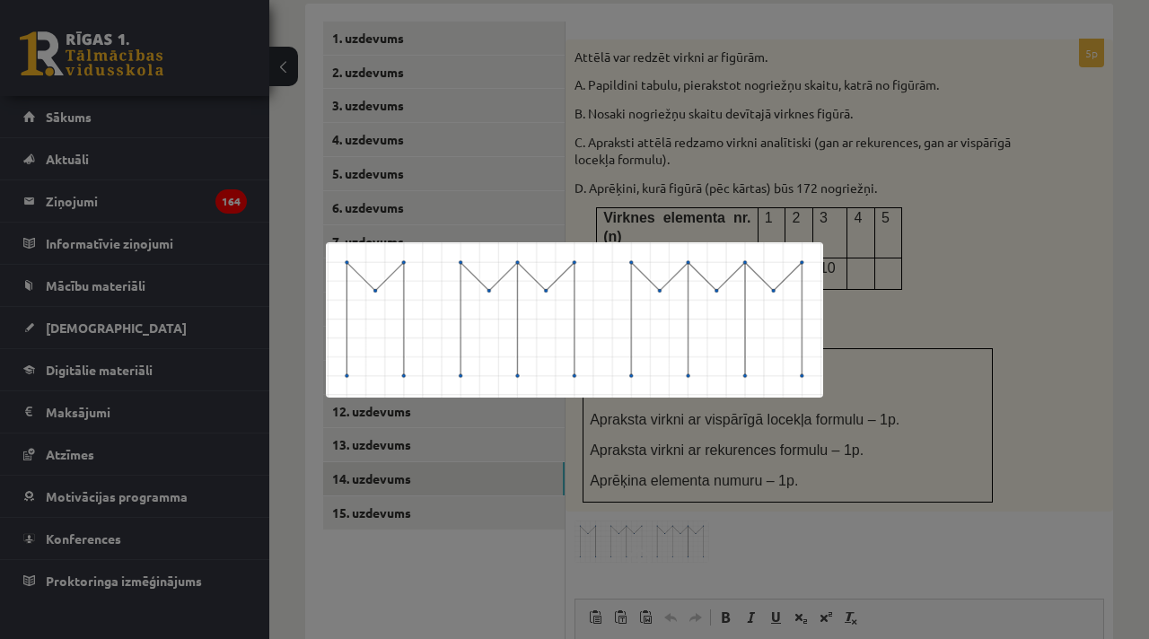
click at [746, 488] on div at bounding box center [574, 319] width 1149 height 639
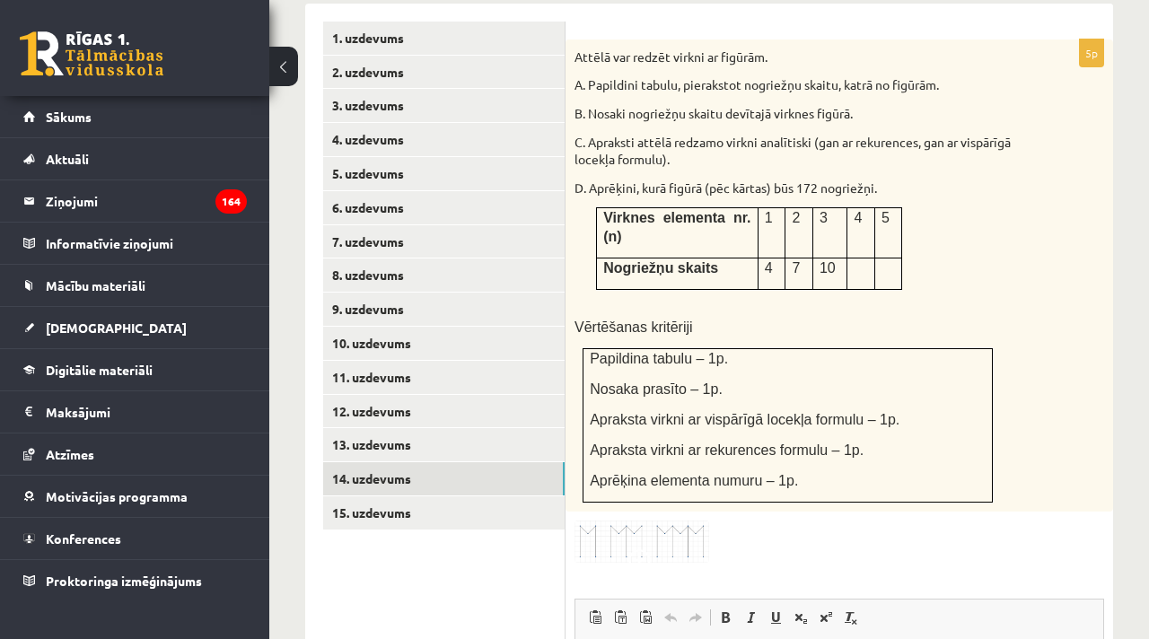
click at [637, 549] on span at bounding box center [642, 563] width 29 height 29
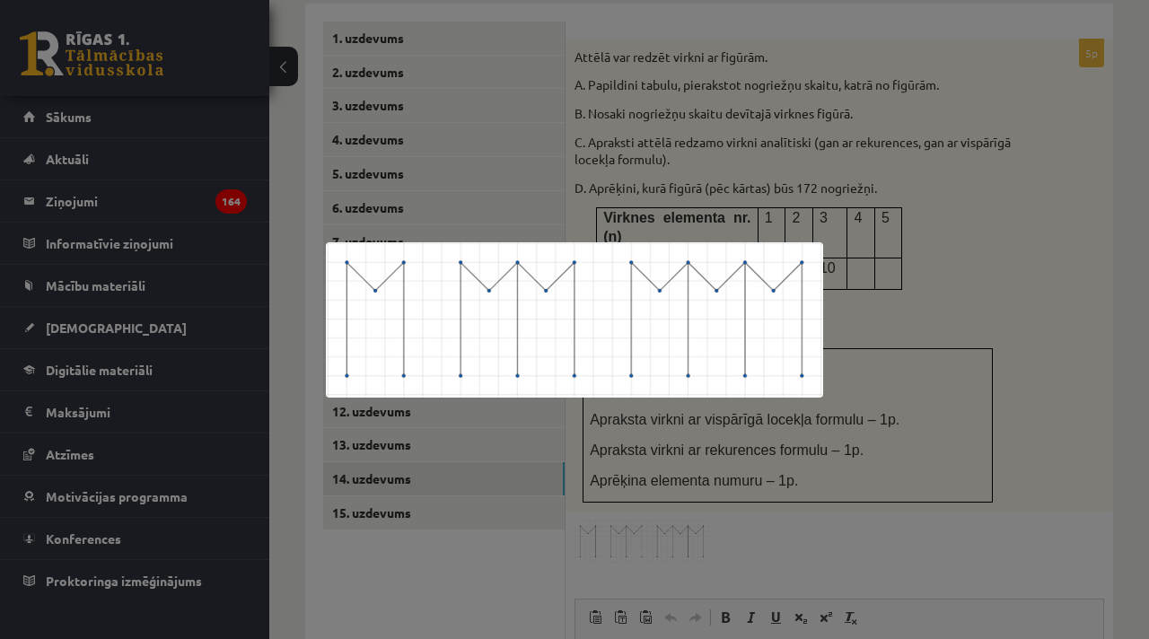
click at [881, 323] on div at bounding box center [574, 319] width 1149 height 639
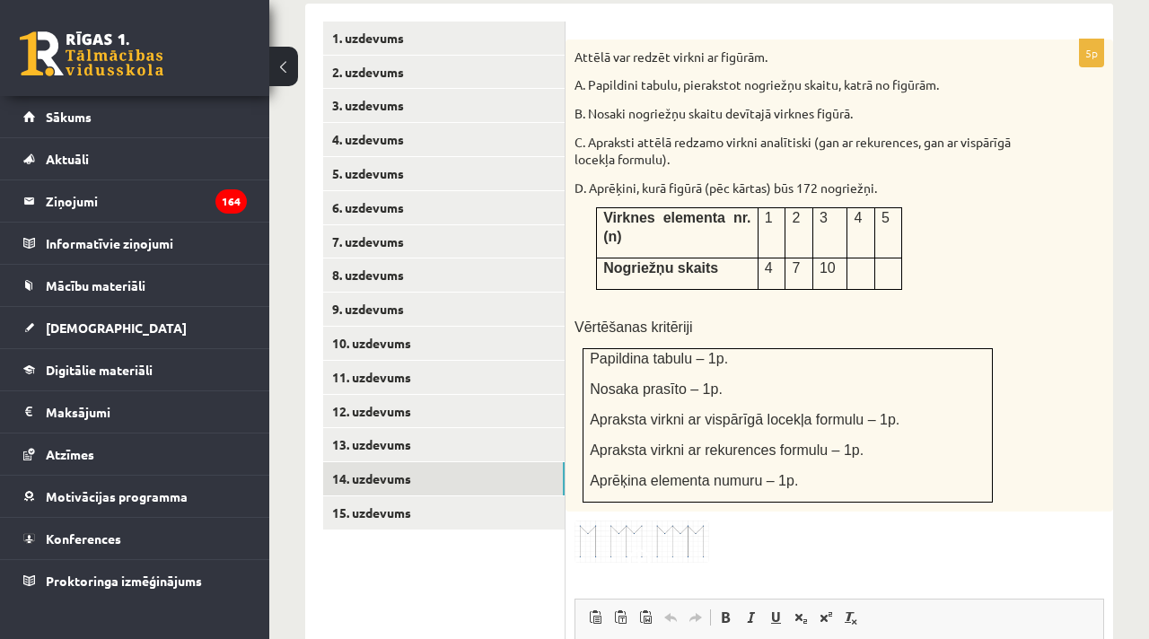
click at [652, 524] on img at bounding box center [642, 542] width 135 height 42
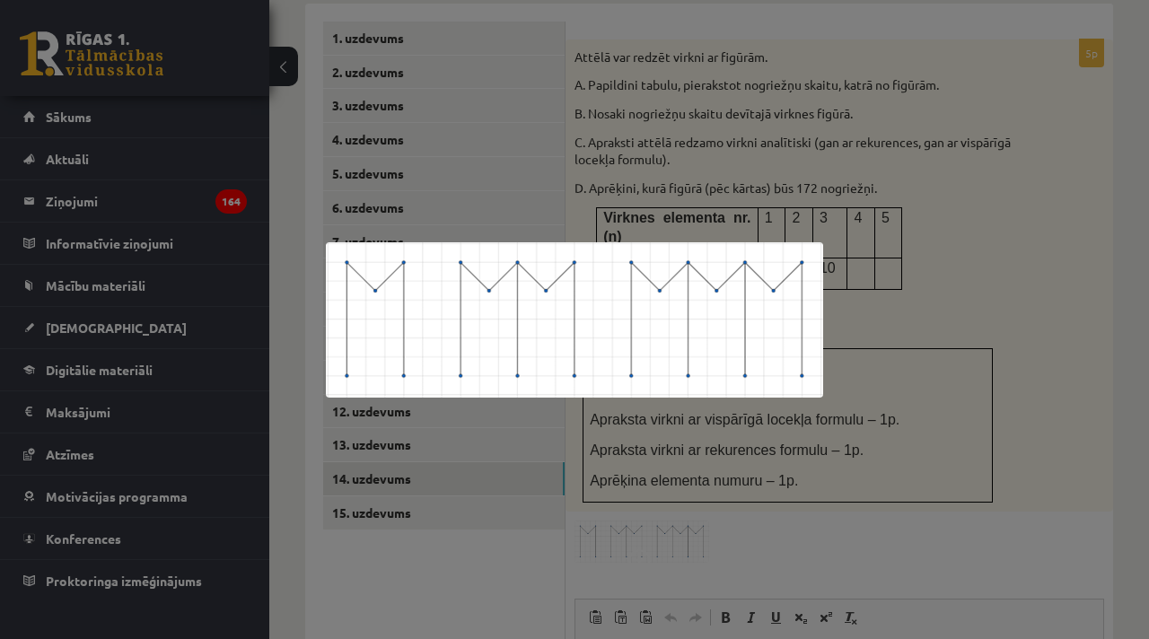
click at [1024, 331] on div at bounding box center [574, 319] width 1149 height 639
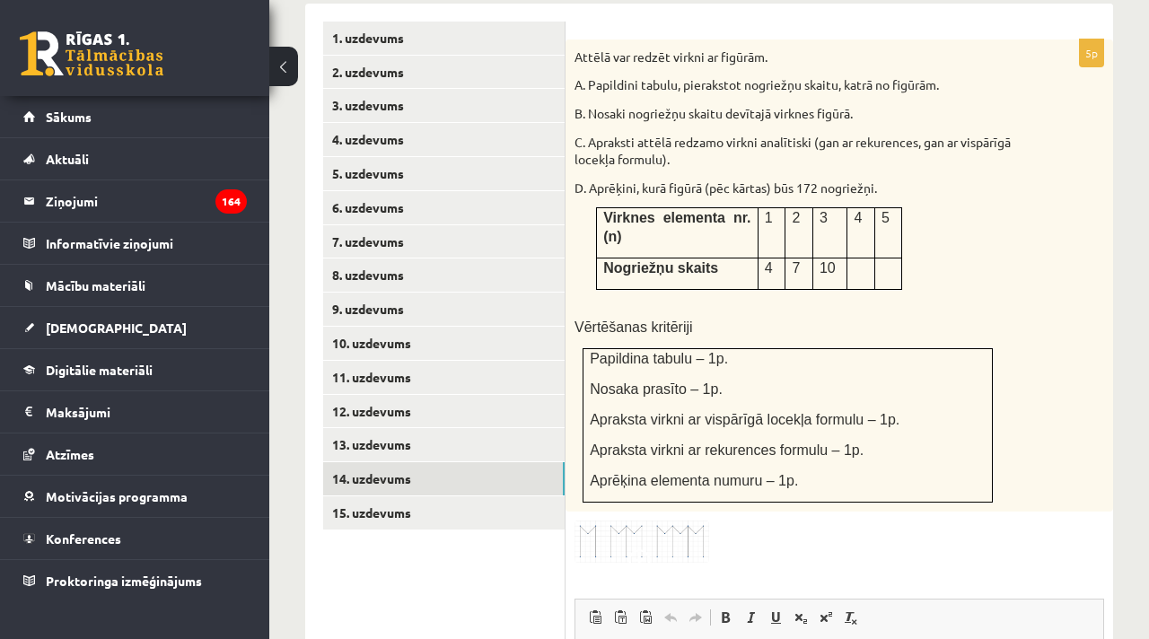
click at [691, 521] on img at bounding box center [642, 542] width 135 height 42
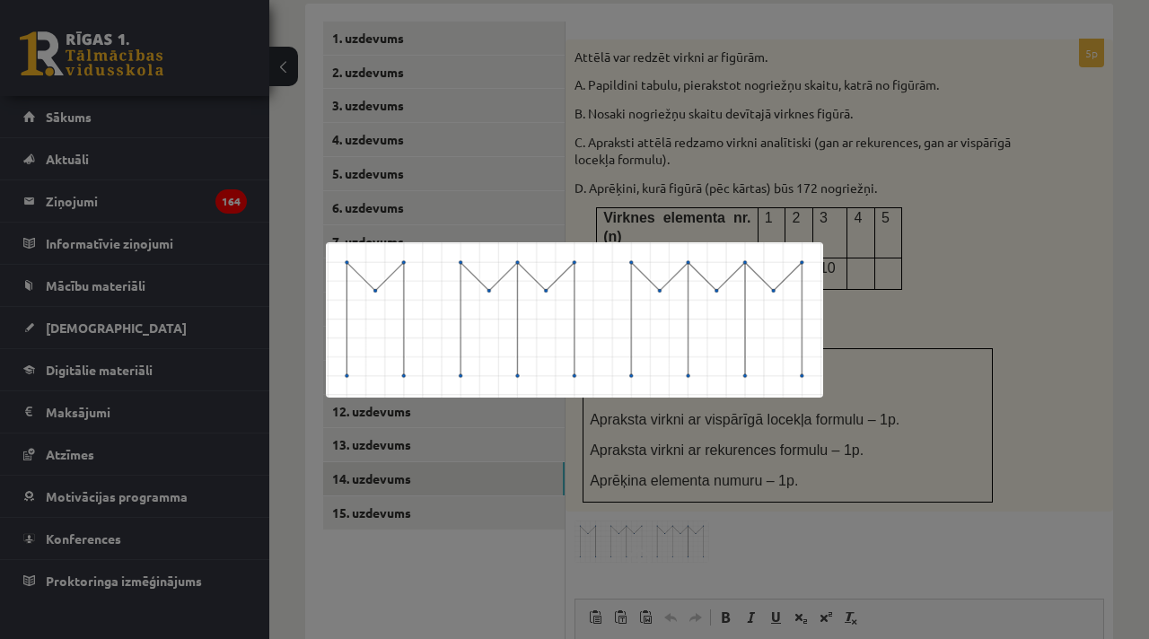
click at [894, 432] on div at bounding box center [574, 319] width 1149 height 639
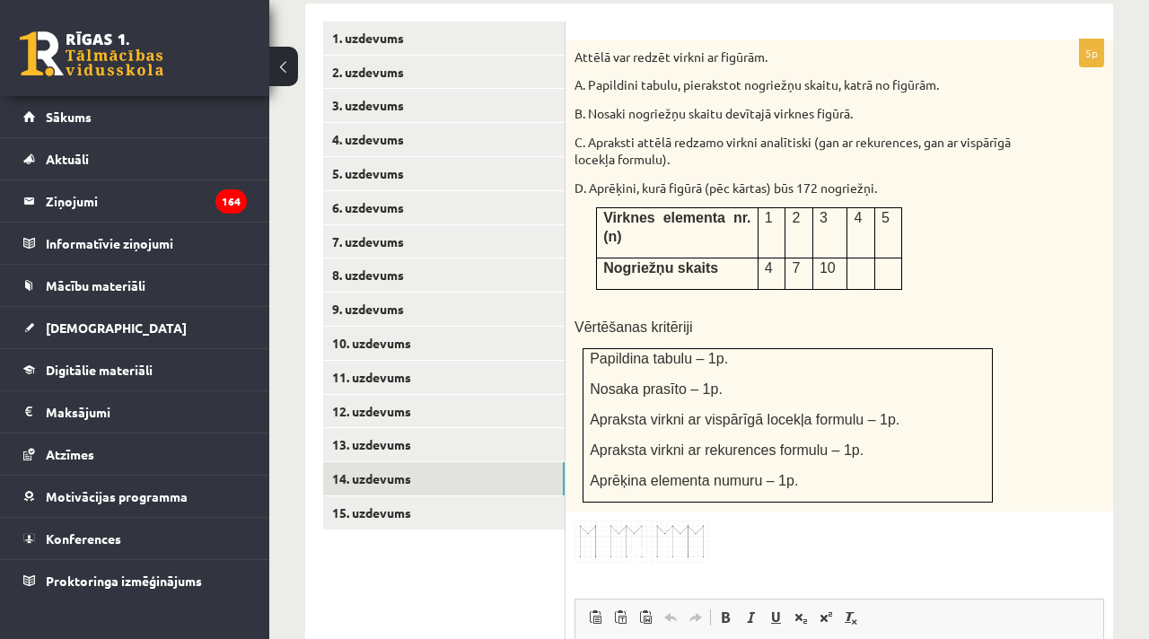
click at [679, 521] on img at bounding box center [642, 542] width 135 height 42
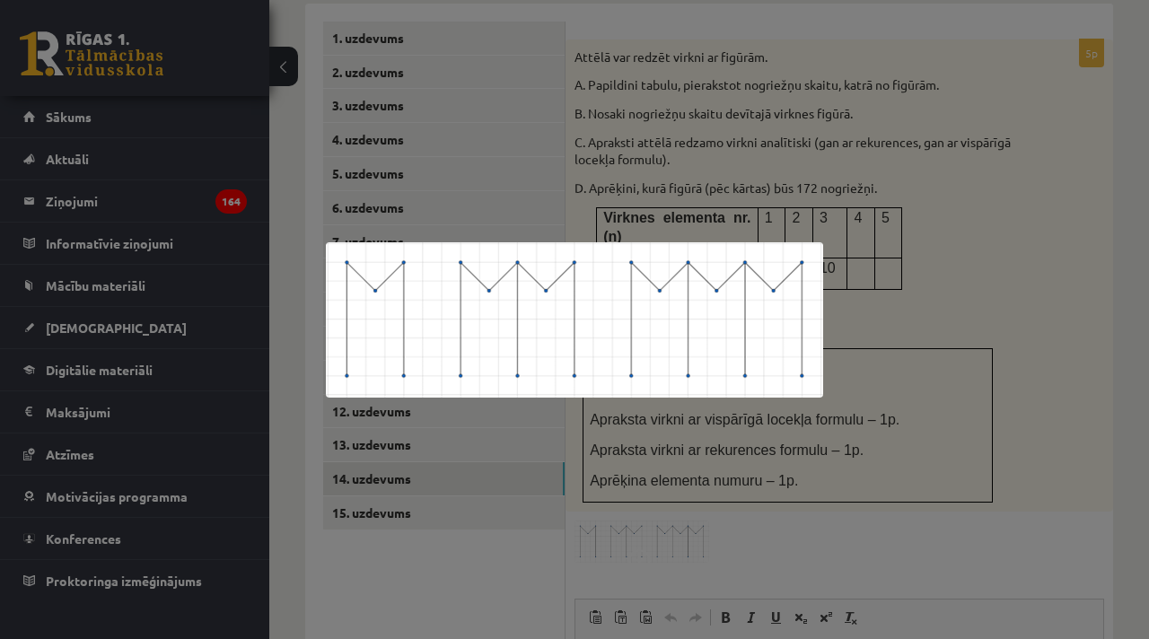
click at [920, 341] on div at bounding box center [574, 319] width 1149 height 639
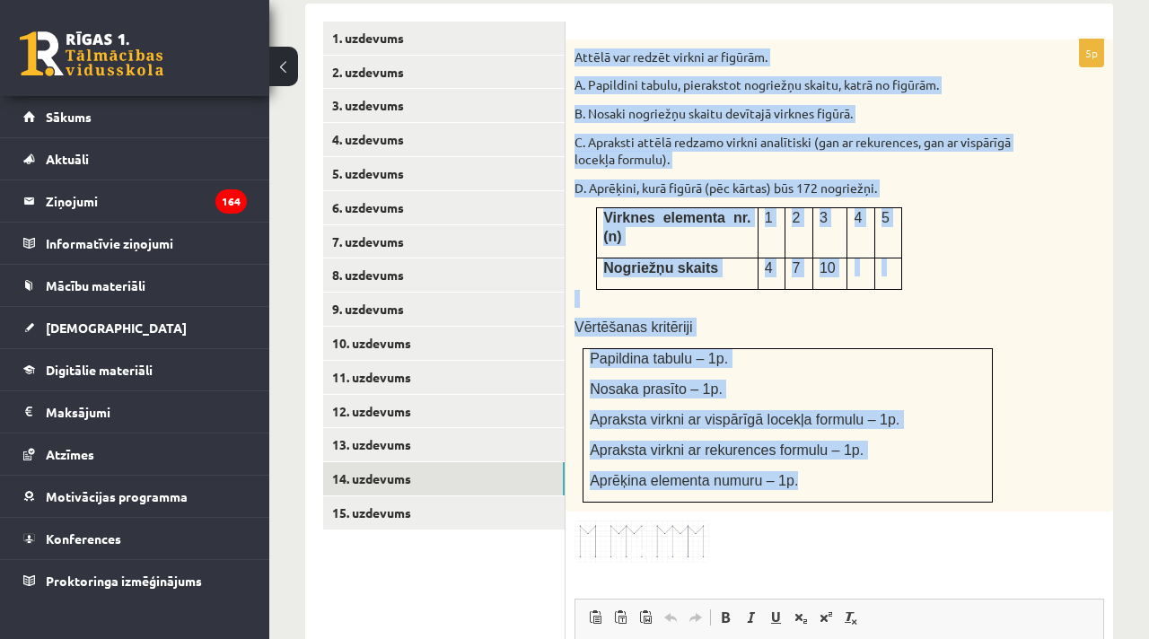
scroll to position [852, 0]
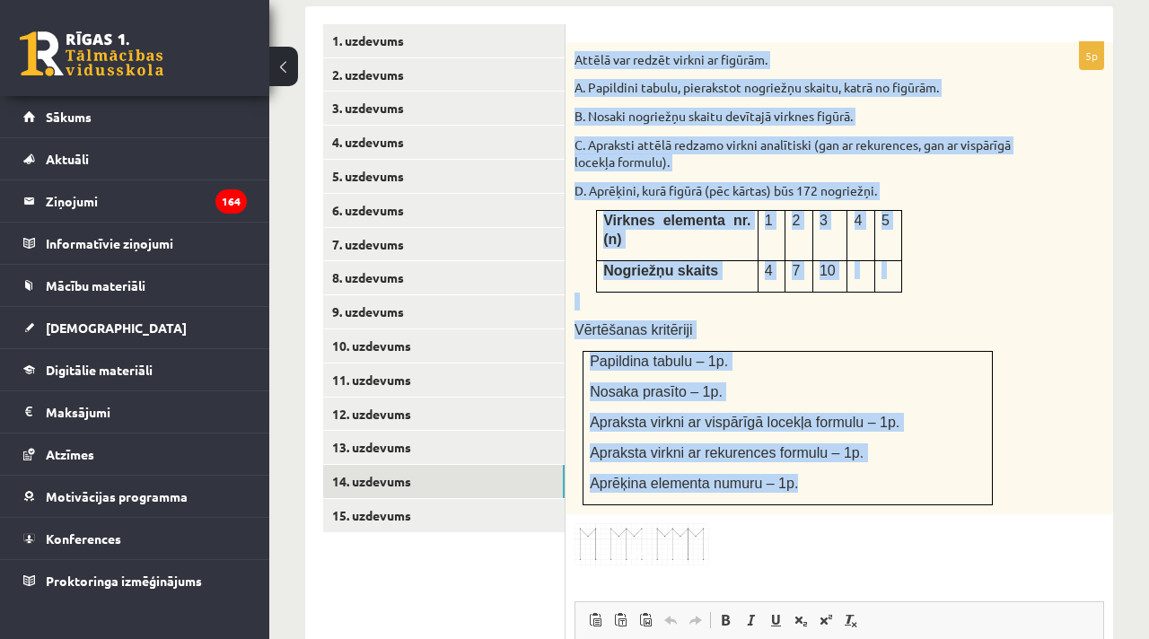
drag, startPoint x: 808, startPoint y: 461, endPoint x: 576, endPoint y: 27, distance: 492.1
click at [574, 42] on div "Attēlā var redzēt virkni ar figūrām. A. Papildini tabulu, pierakstot nogriežņu …" at bounding box center [840, 278] width 548 height 472
copy div "Attēlā var redzēt virkni ar figūrām. A. Papildini tabulu, pierakstot nogriežņu …"
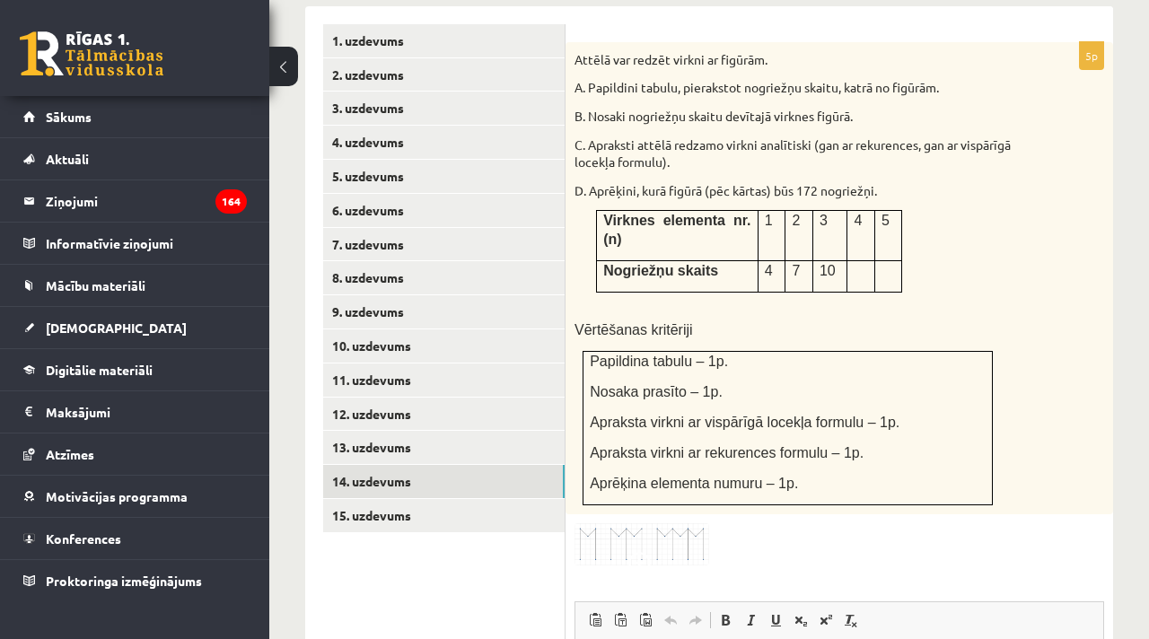
click at [875, 260] on td at bounding box center [889, 275] width 28 height 31
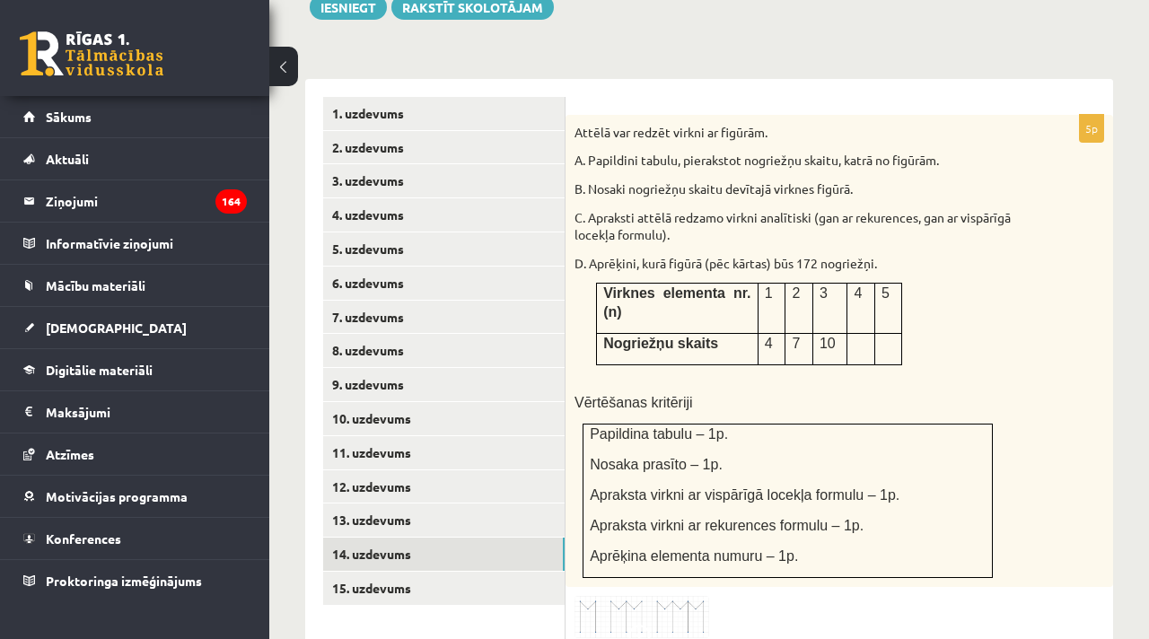
scroll to position [821, 0]
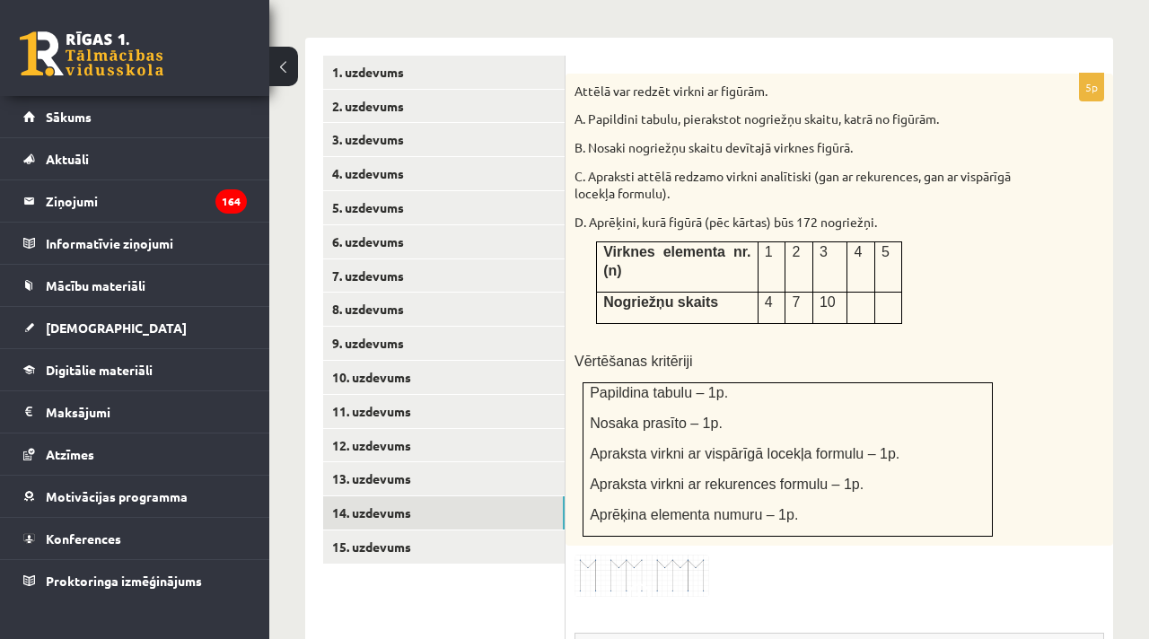
click at [689, 558] on img at bounding box center [642, 576] width 135 height 42
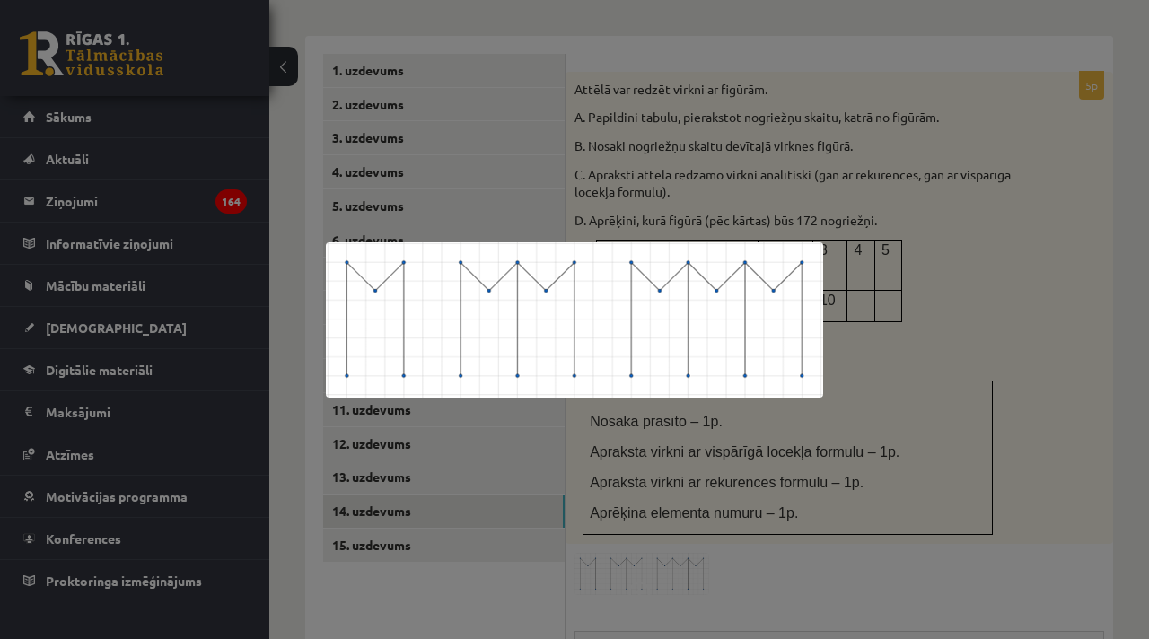
scroll to position [822, 0]
click at [777, 538] on div at bounding box center [574, 319] width 1149 height 639
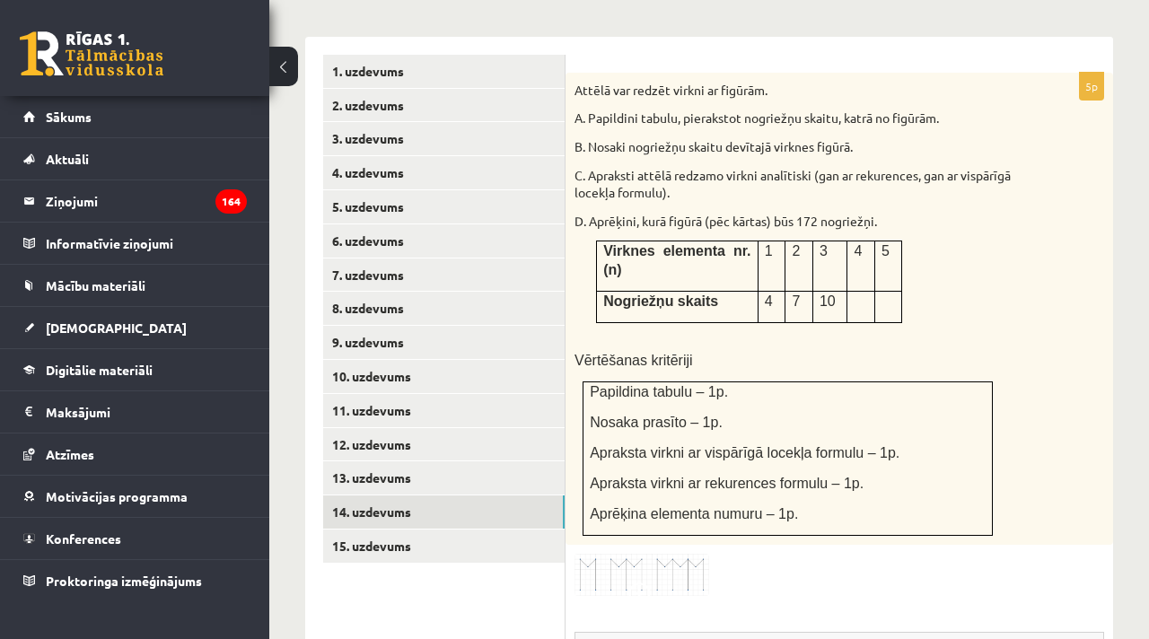
click at [636, 554] on img at bounding box center [642, 575] width 135 height 42
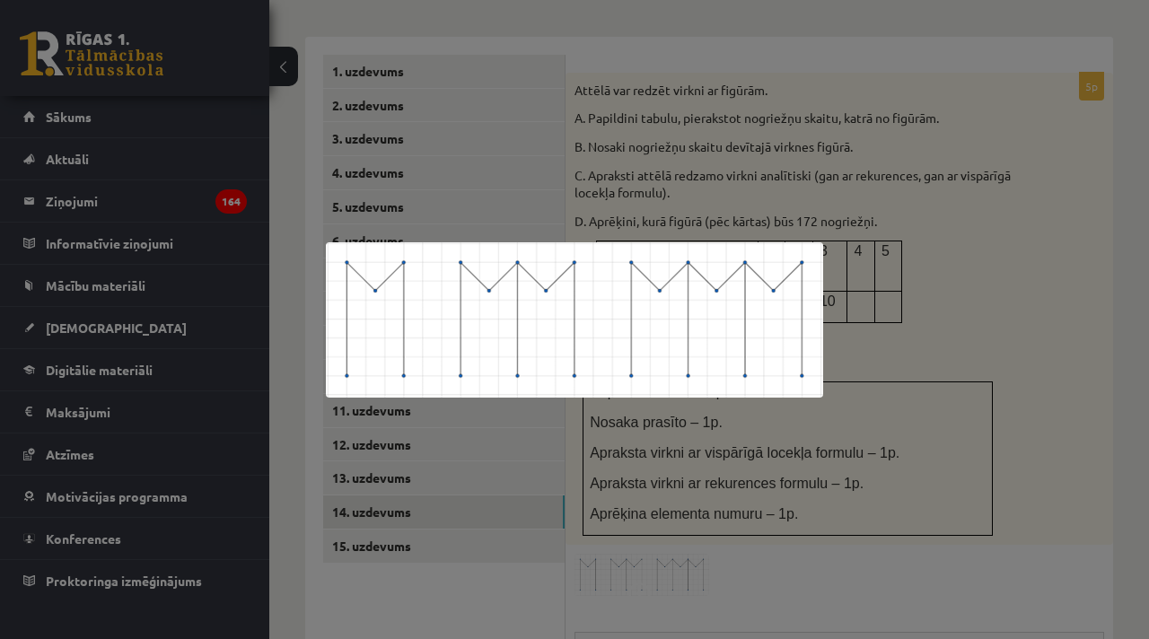
click at [1001, 351] on div at bounding box center [574, 319] width 1149 height 639
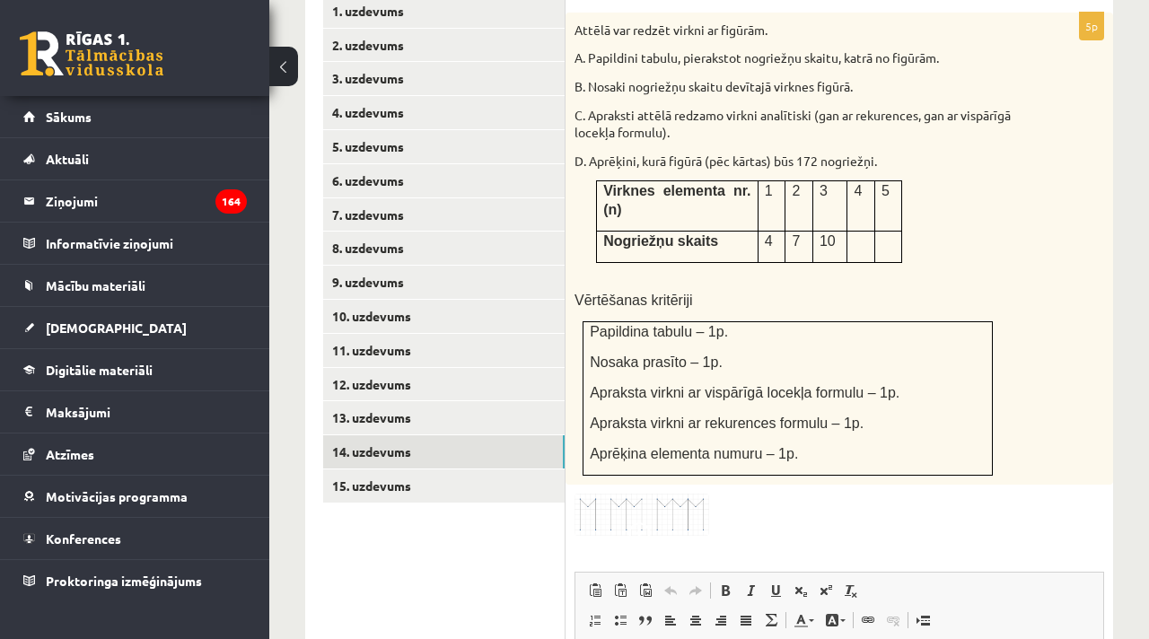
scroll to position [854, 0]
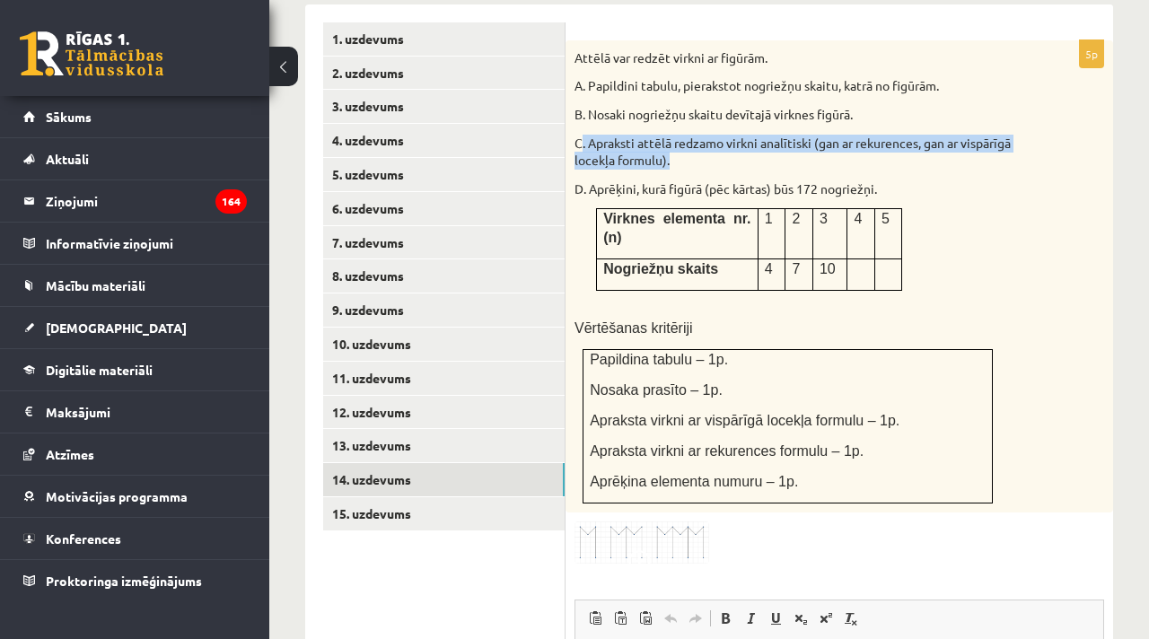
drag, startPoint x: 736, startPoint y: 145, endPoint x: 578, endPoint y: 128, distance: 158.8
click at [579, 135] on p "C. Apraksti attēlā redzamo virkni analītiski (gan ar rekurences, gan ar vispārī…" at bounding box center [795, 152] width 440 height 35
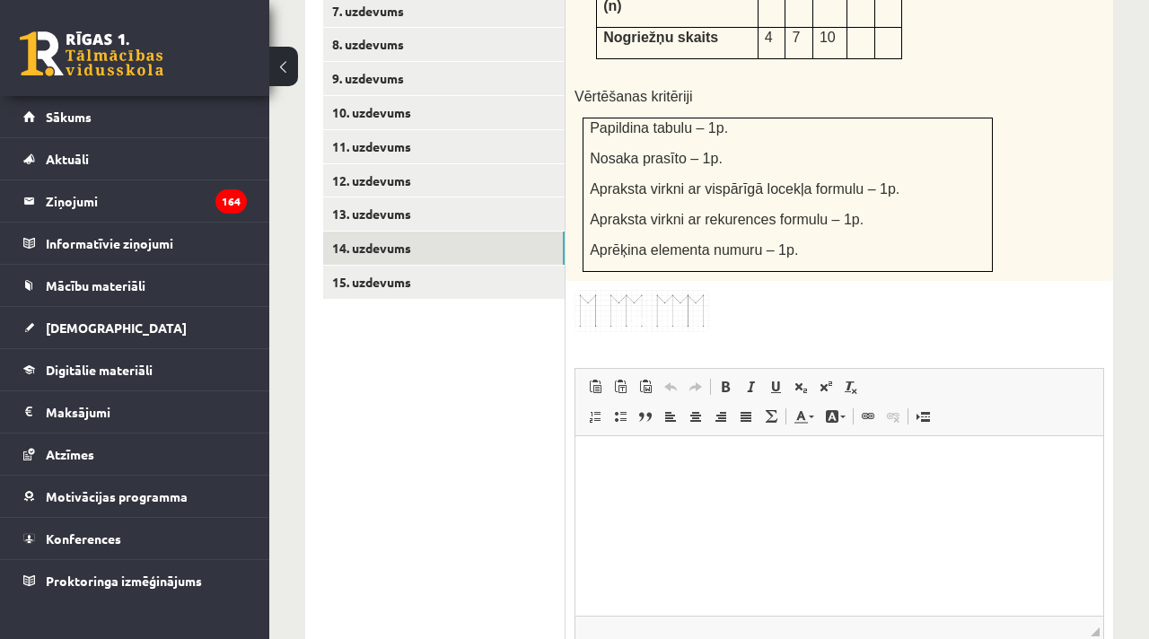
scroll to position [1221, 0]
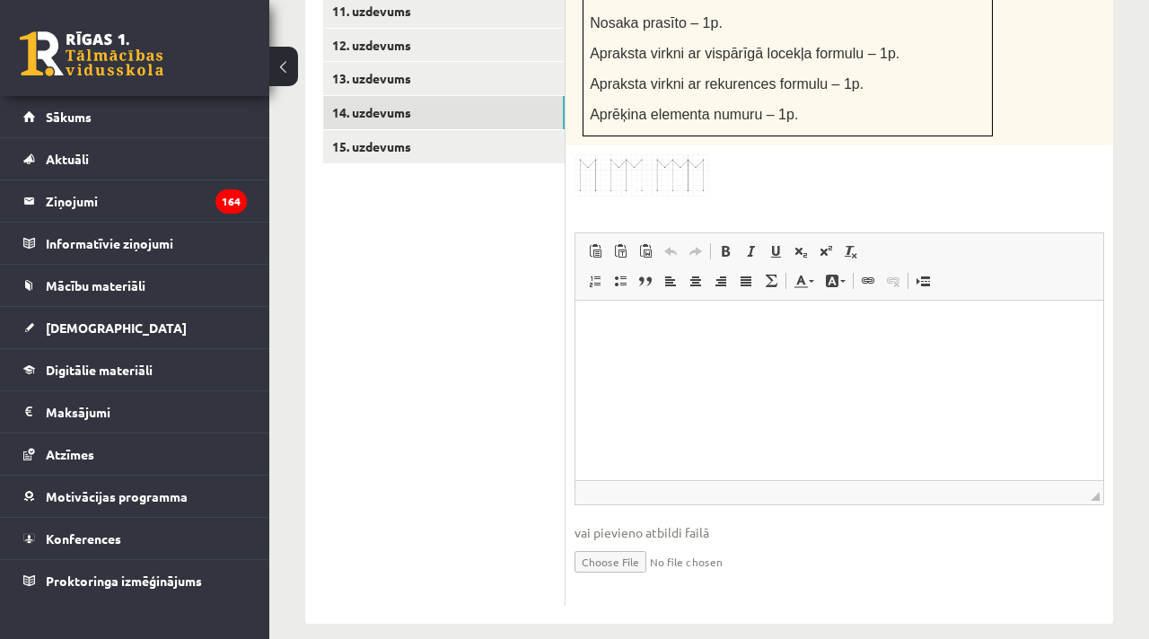
click at [607, 542] on input "file" at bounding box center [840, 560] width 530 height 37
click at [624, 548] on input "file" at bounding box center [840, 560] width 530 height 37
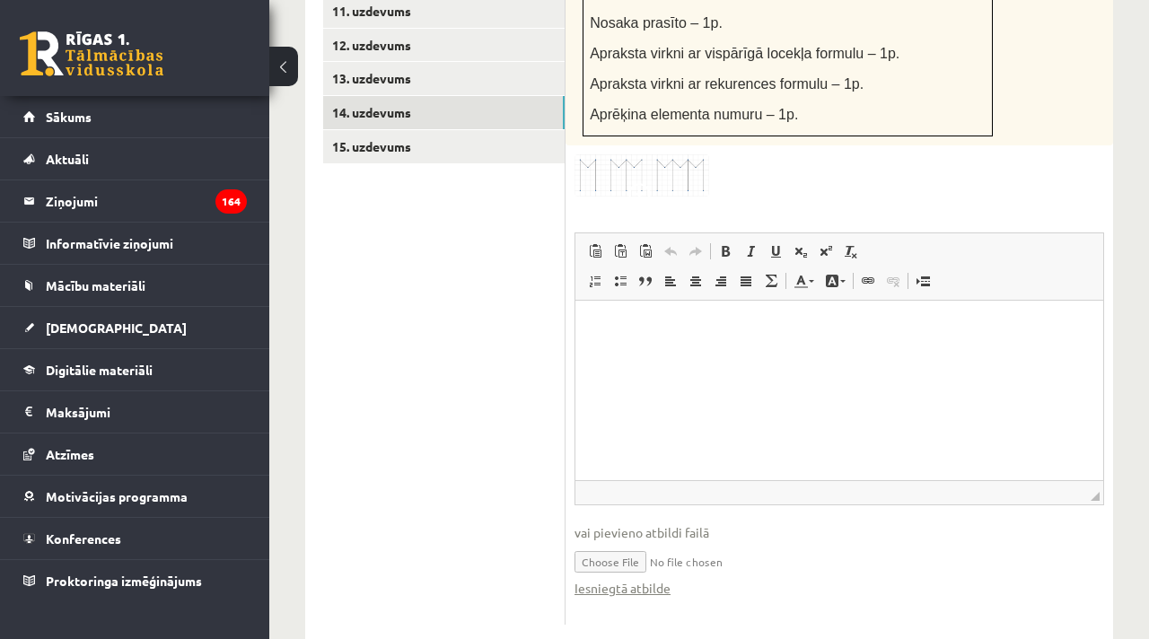
click at [613, 542] on input "file" at bounding box center [840, 560] width 530 height 37
type input "**********"
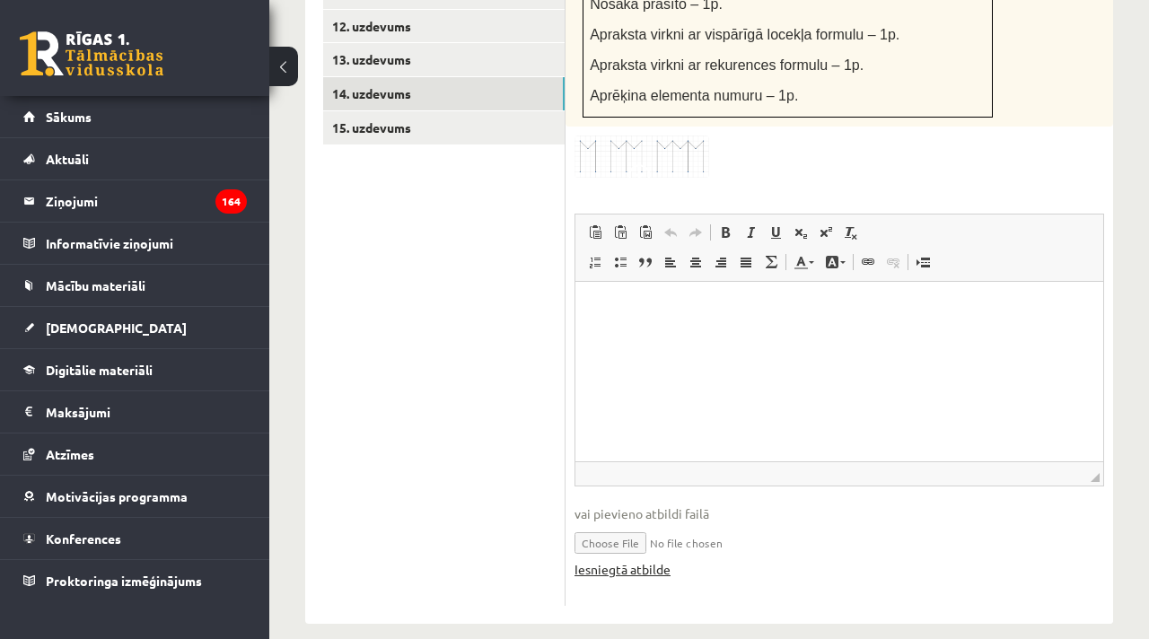
click at [628, 560] on link "Iesniegtā atbilde" at bounding box center [623, 569] width 96 height 19
click at [773, 523] on input "file" at bounding box center [840, 541] width 530 height 37
click at [787, 523] on input "file" at bounding box center [840, 541] width 530 height 37
click at [630, 560] on link "Iesniegtā atbilde" at bounding box center [623, 569] width 96 height 19
click at [599, 523] on input "file" at bounding box center [840, 541] width 530 height 37
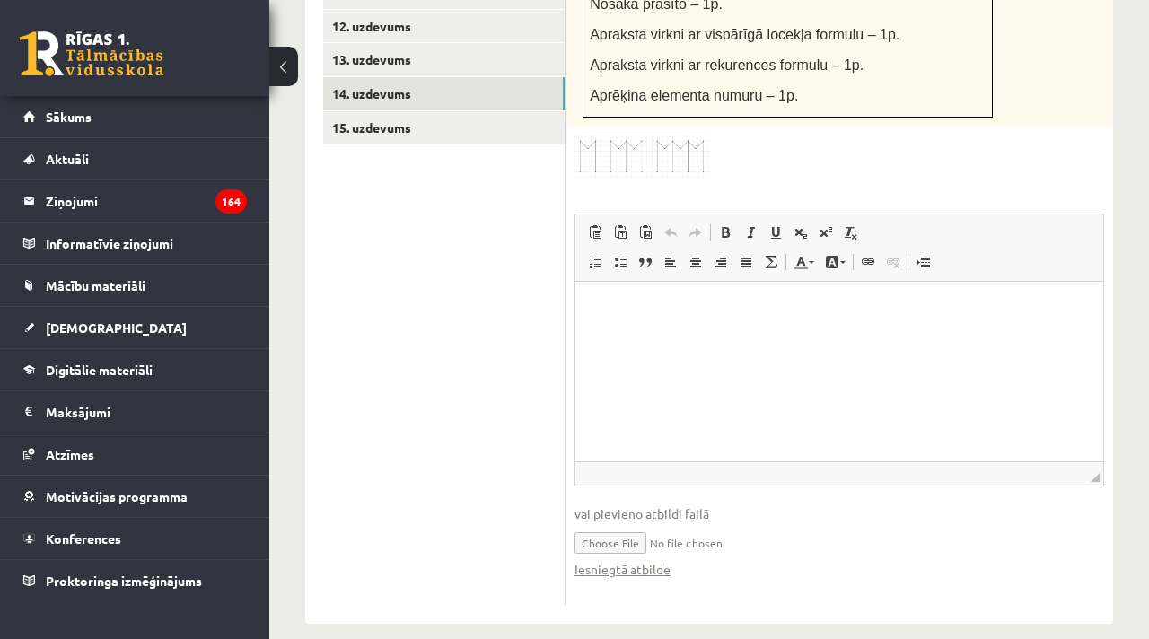
type input "**********"
click at [656, 560] on link "Iesniegtā atbilde" at bounding box center [623, 569] width 96 height 19
click at [381, 111] on link "15. uzdevums" at bounding box center [444, 127] width 242 height 33
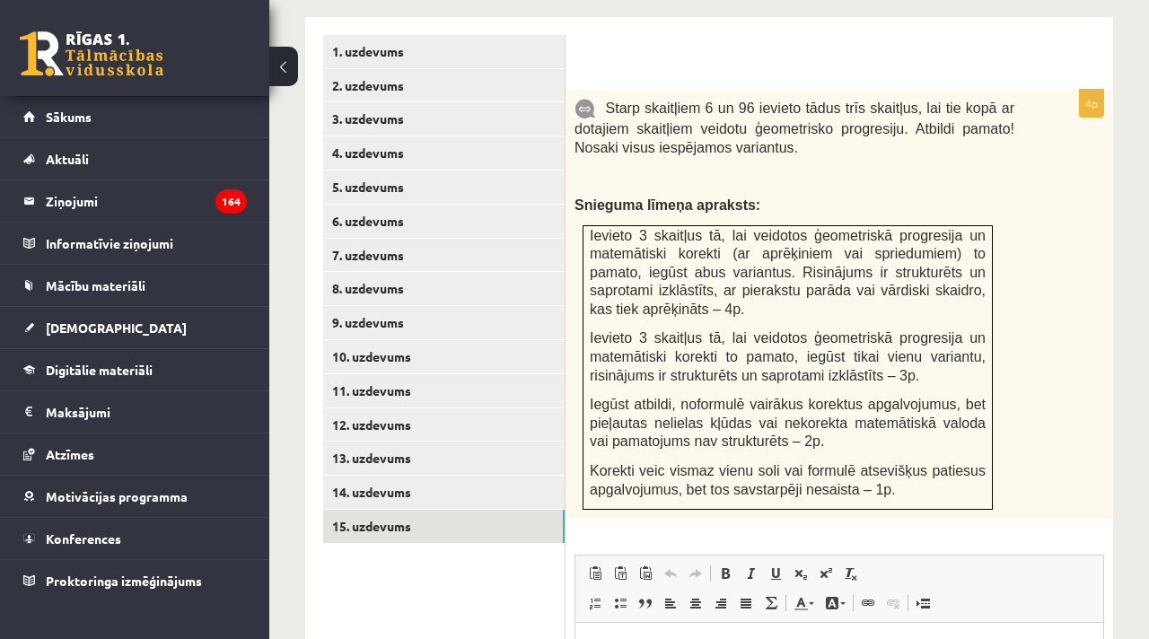
scroll to position [840, 0]
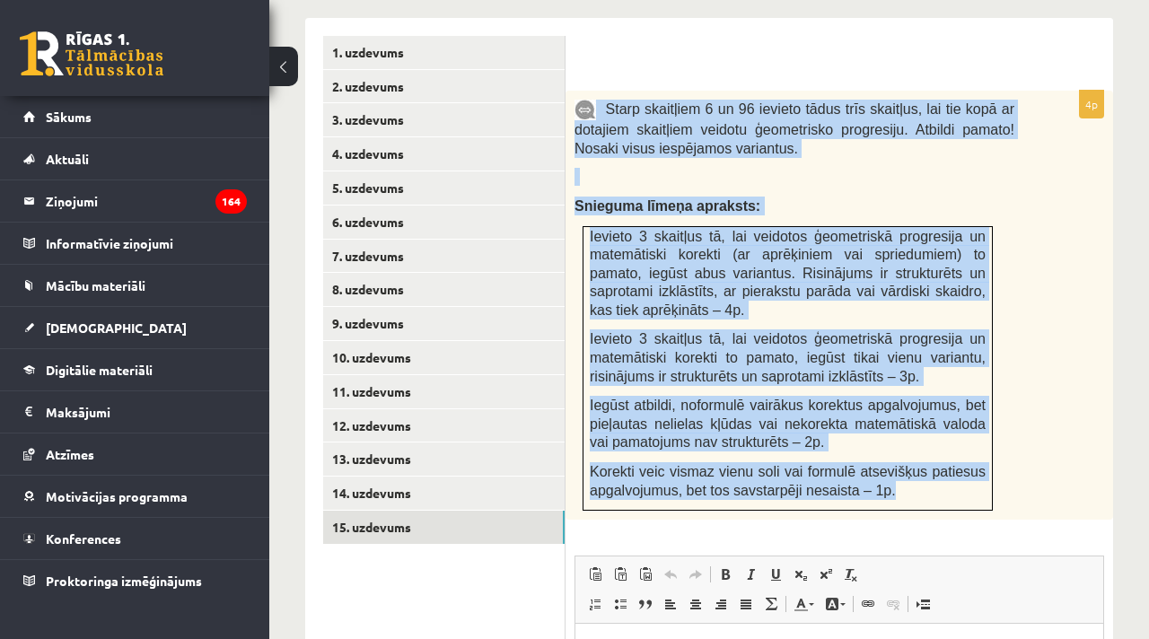
drag, startPoint x: 923, startPoint y: 475, endPoint x: 588, endPoint y: 85, distance: 513.8
click at [588, 91] on div "Starp skaitļiem 6 un 96 ievieto tādus trīs skaitļus, lai tie kopā ar dotajiem s…" at bounding box center [840, 305] width 548 height 429
copy div "Starp skaitļiem 6 un 96 ievieto tādus trīs skaitļus, lai tie kopā ar dotajiem s…"
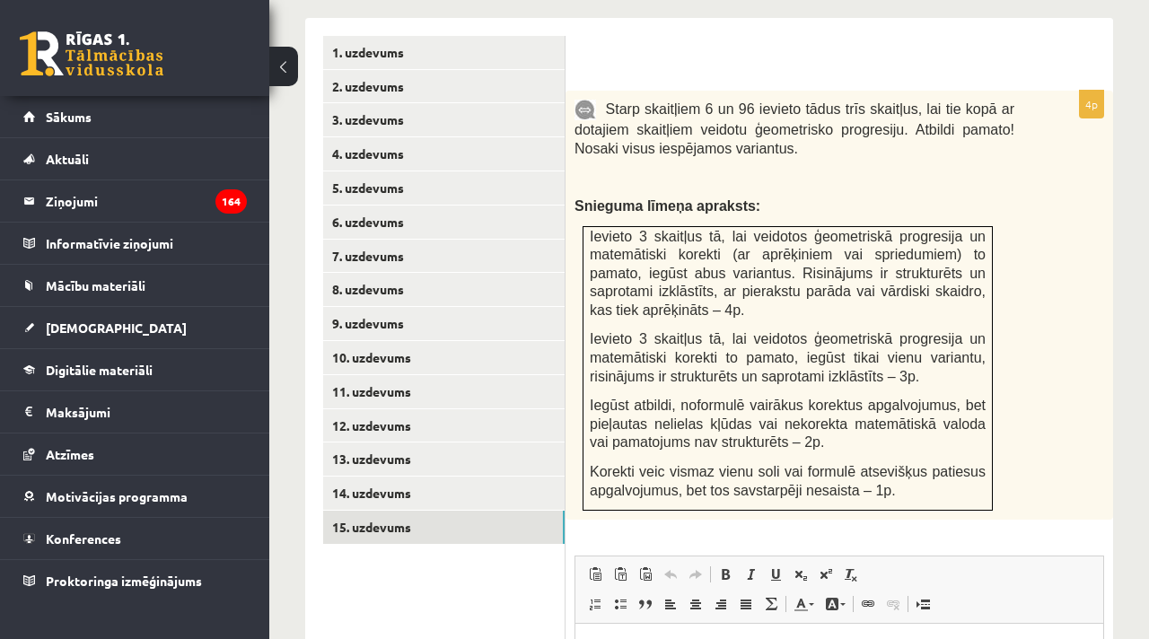
click at [785, 168] on p at bounding box center [795, 177] width 440 height 18
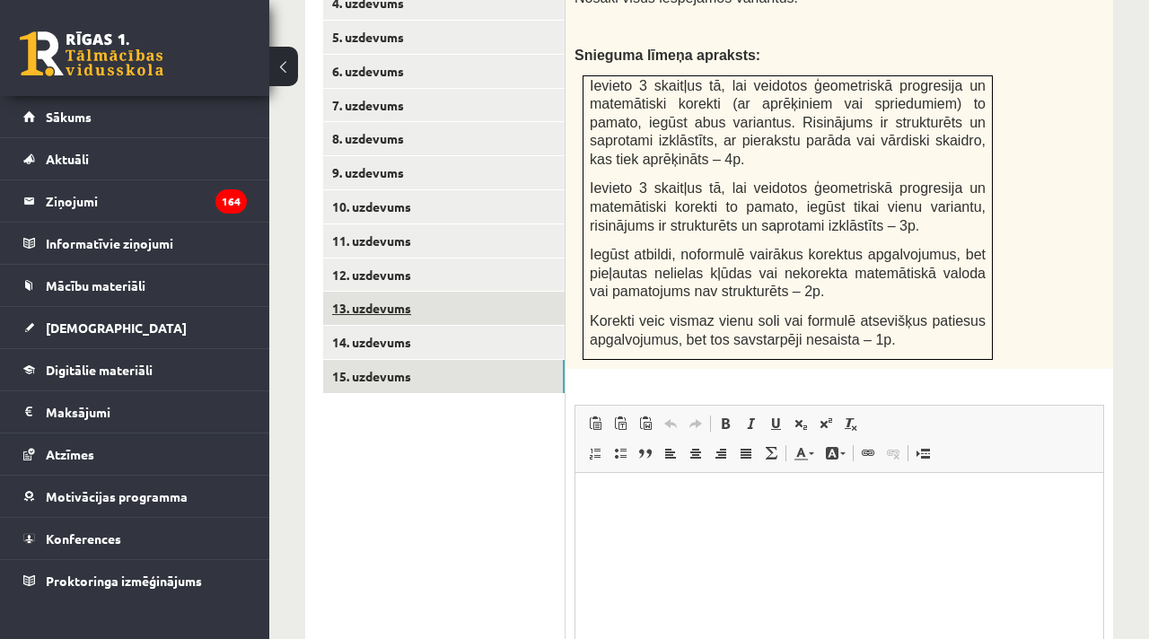
scroll to position [1164, 0]
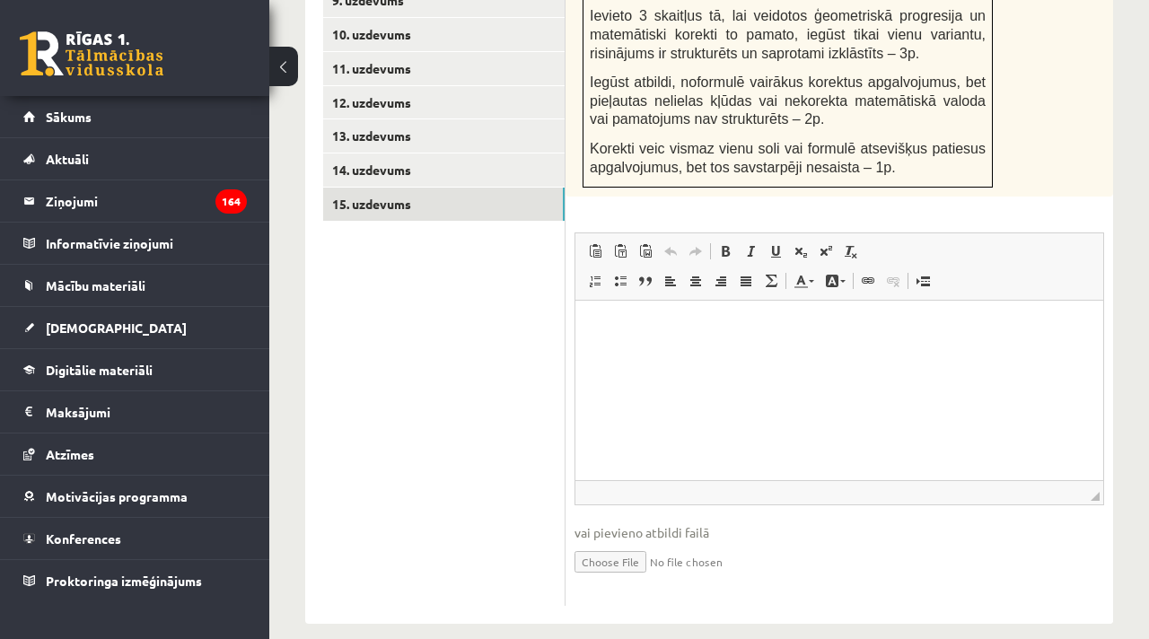
click at [601, 542] on input "file" at bounding box center [840, 560] width 530 height 37
type input "**********"
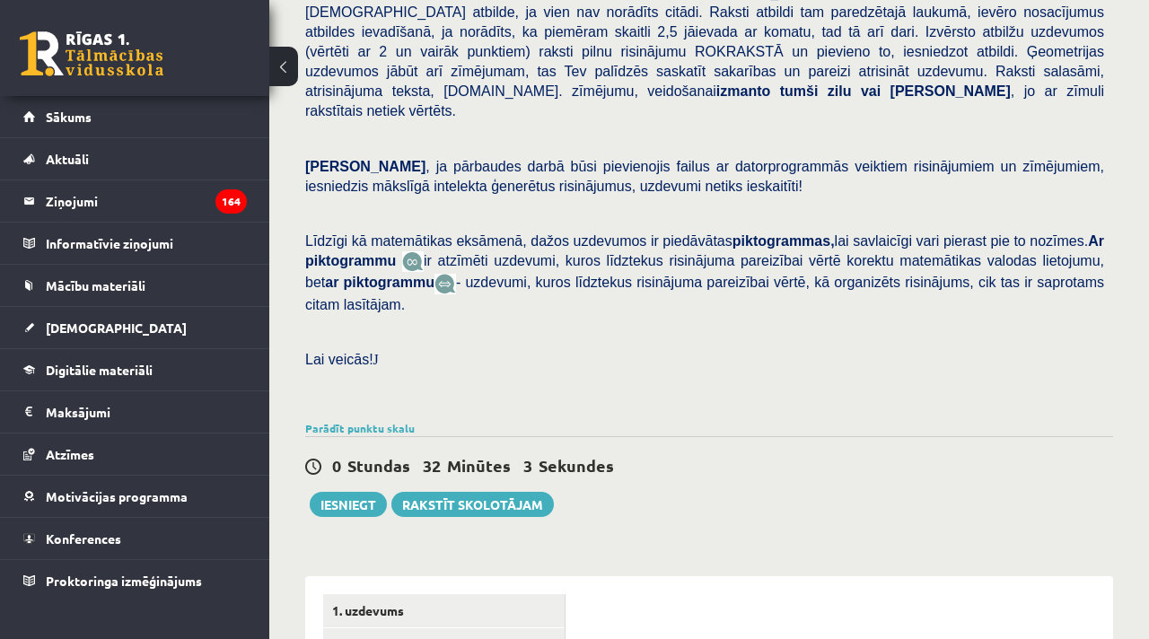
scroll to position [303, 0]
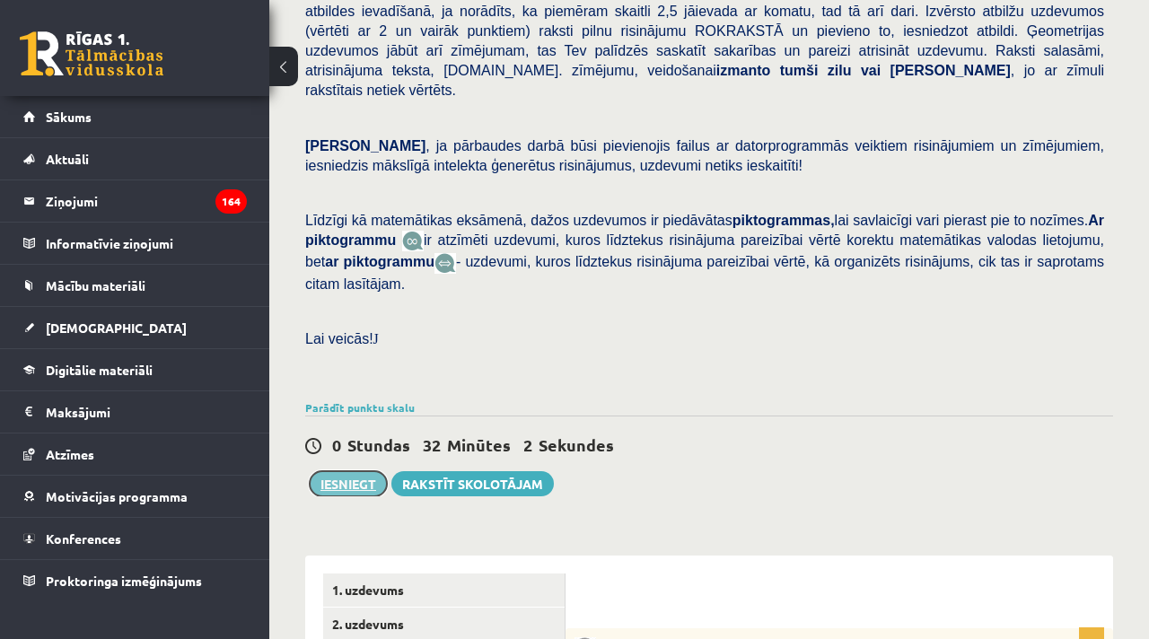
click at [351, 471] on button "Iesniegt" at bounding box center [348, 483] width 77 height 25
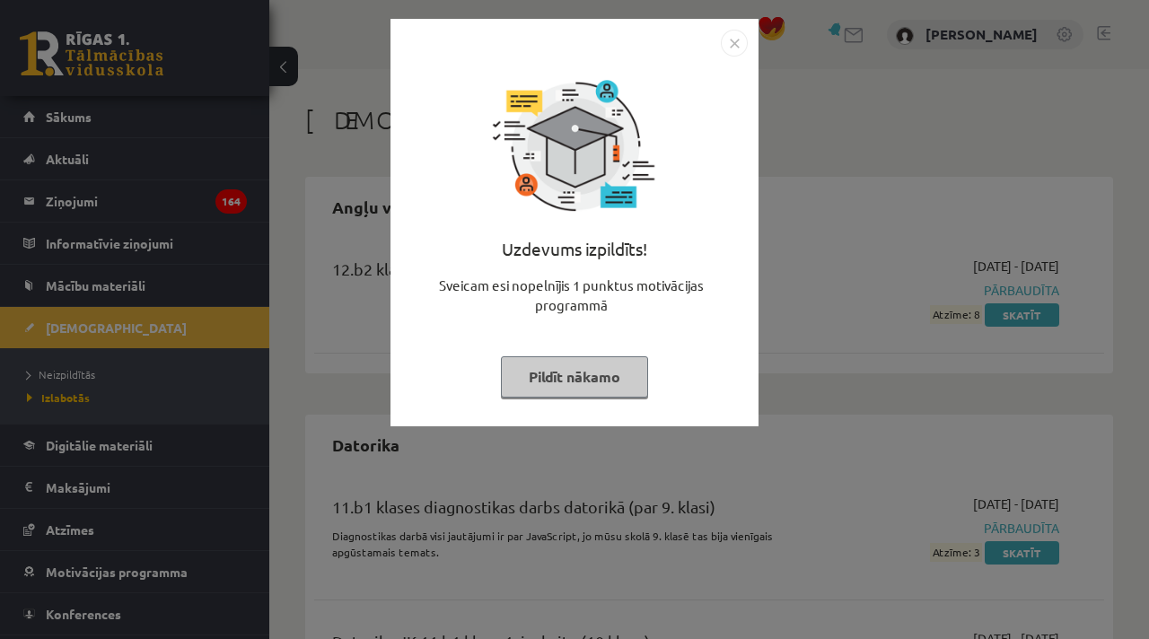
click at [580, 369] on button "Pildīt nākamo" at bounding box center [574, 376] width 147 height 41
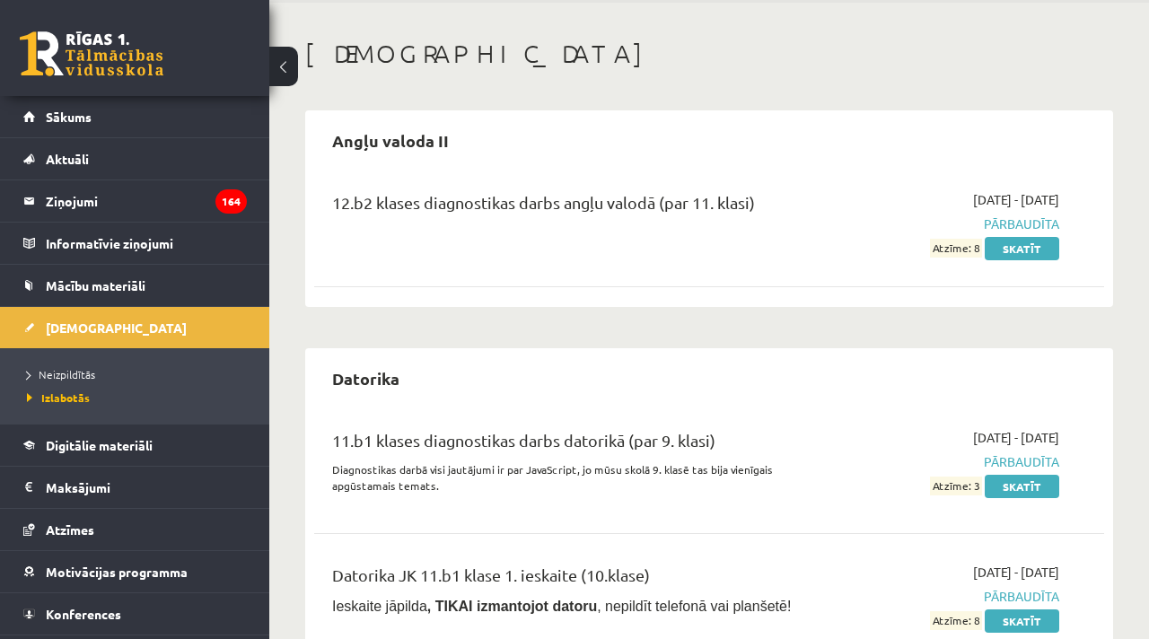
scroll to position [77, 0]
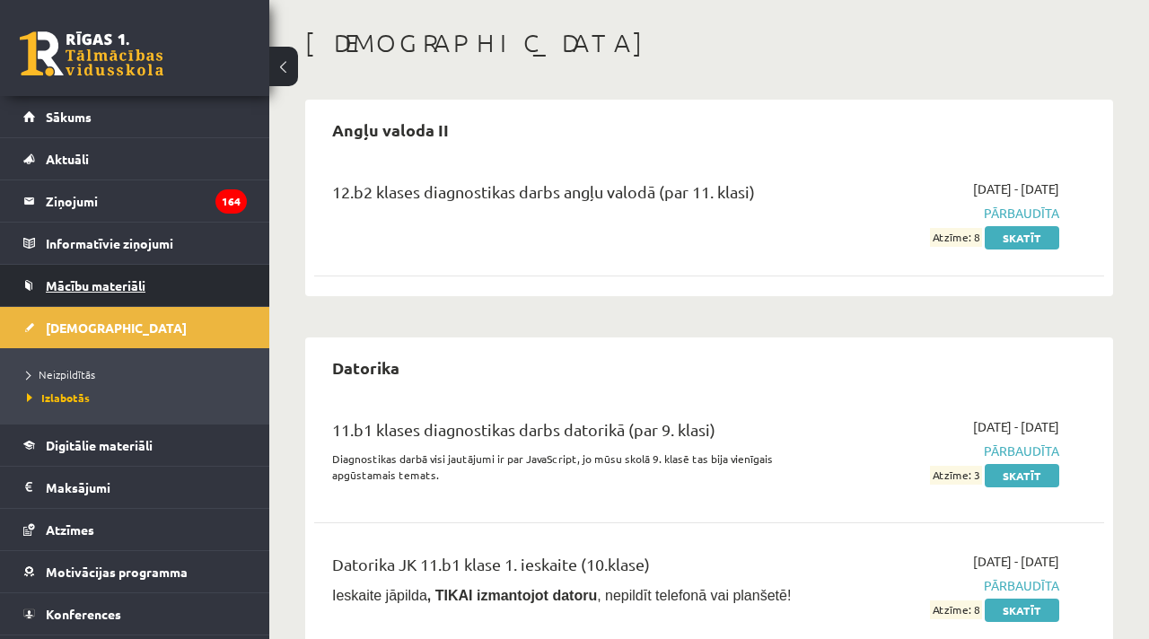
click at [74, 286] on span "Mācību materiāli" at bounding box center [96, 285] width 100 height 16
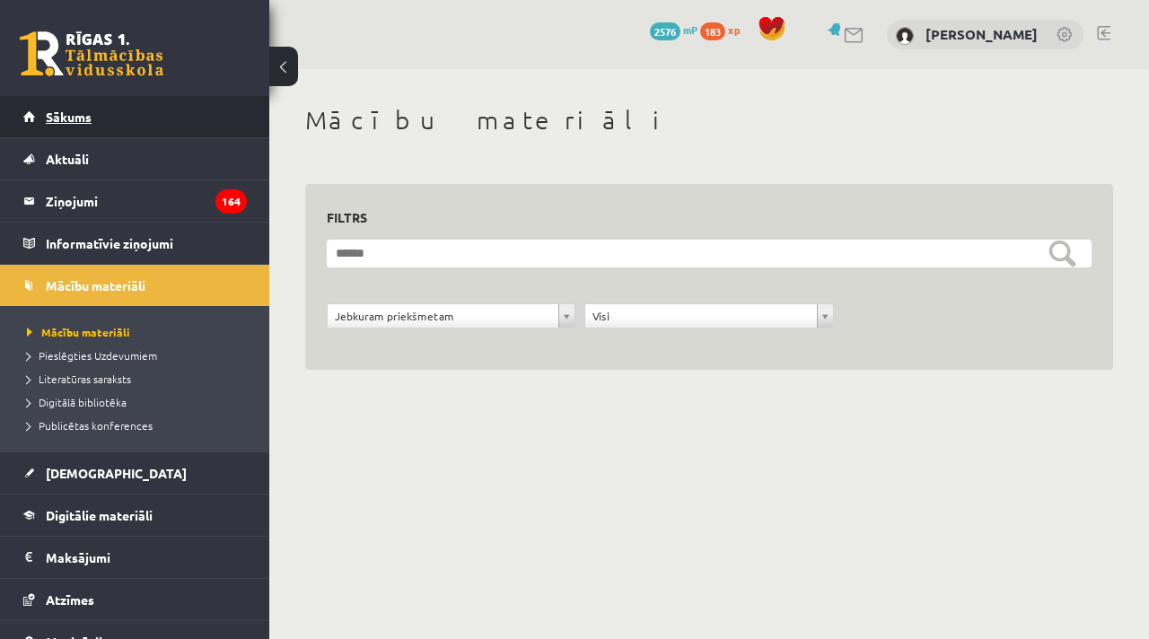
click at [67, 115] on span "Sākums" at bounding box center [69, 117] width 46 height 16
